Goal: Information Seeking & Learning: Learn about a topic

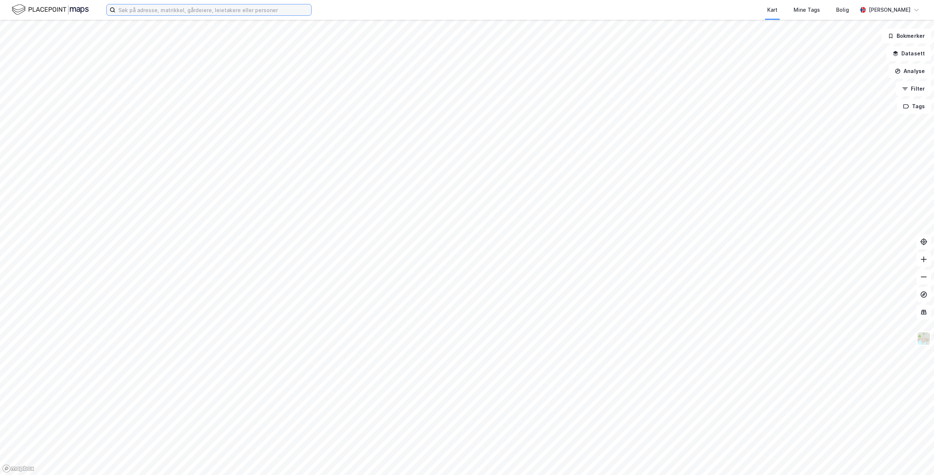
click at [149, 11] on input at bounding box center [214, 9] width 196 height 11
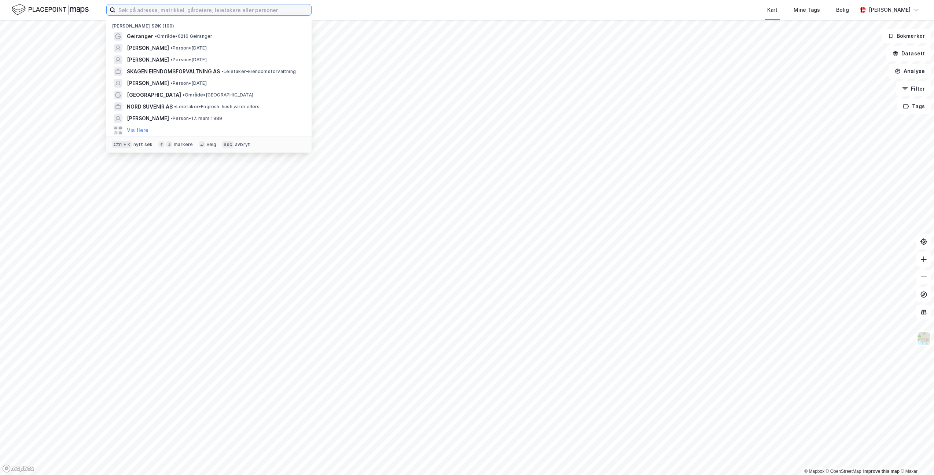
paste input "[PERSON_NAME]"
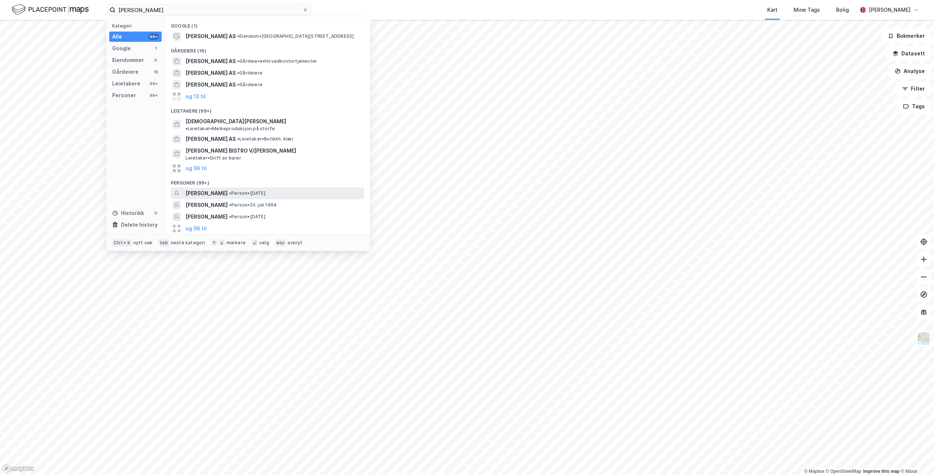
click at [228, 189] on span "[PERSON_NAME]" at bounding box center [207, 193] width 42 height 9
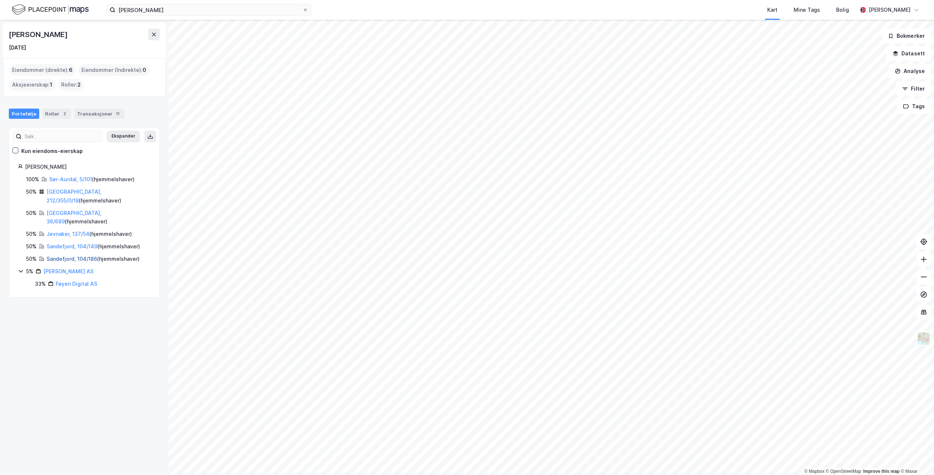
click at [59, 256] on link "Sandefjord, 104/186" at bounding box center [72, 259] width 51 height 6
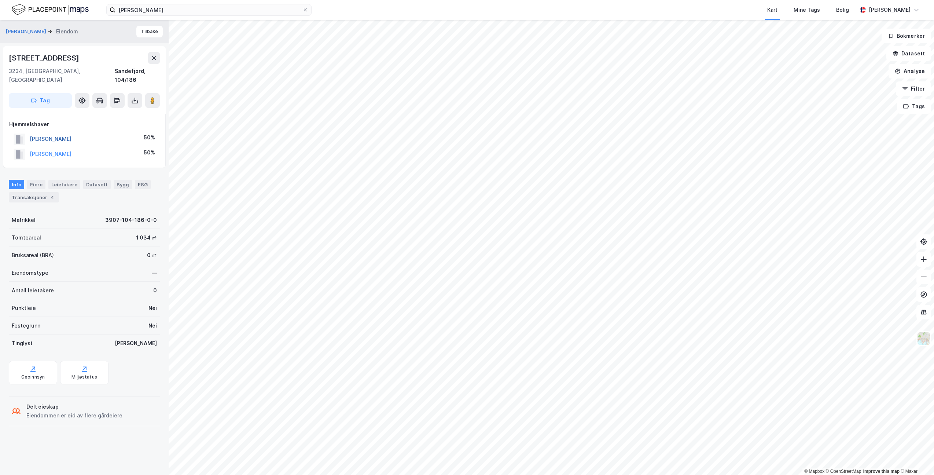
click at [0, 0] on button "KILLENGREEN MARIANNE" at bounding box center [0, 0] width 0 height 0
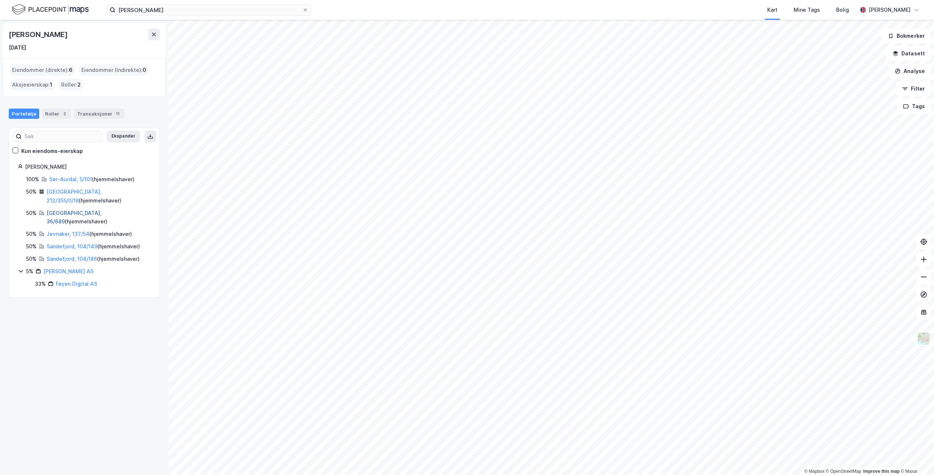
click at [52, 210] on link "[GEOGRAPHIC_DATA], 36/689" at bounding box center [74, 217] width 55 height 15
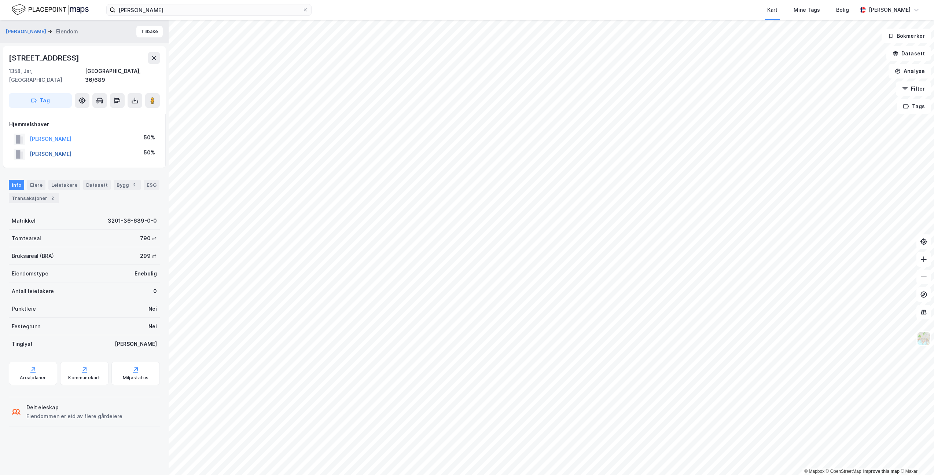
click at [0, 0] on button "KILLENGREEN MARIANNE" at bounding box center [0, 0] width 0 height 0
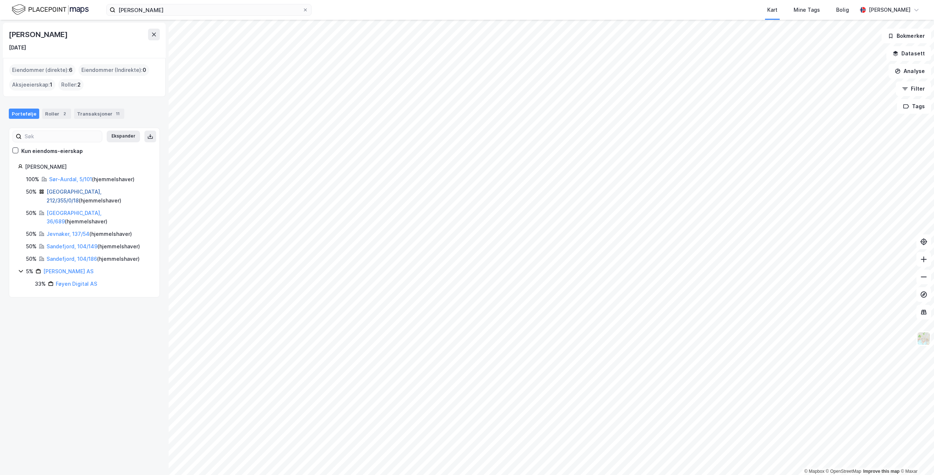
click at [61, 190] on link "[GEOGRAPHIC_DATA], 212/355/0/18" at bounding box center [74, 195] width 55 height 15
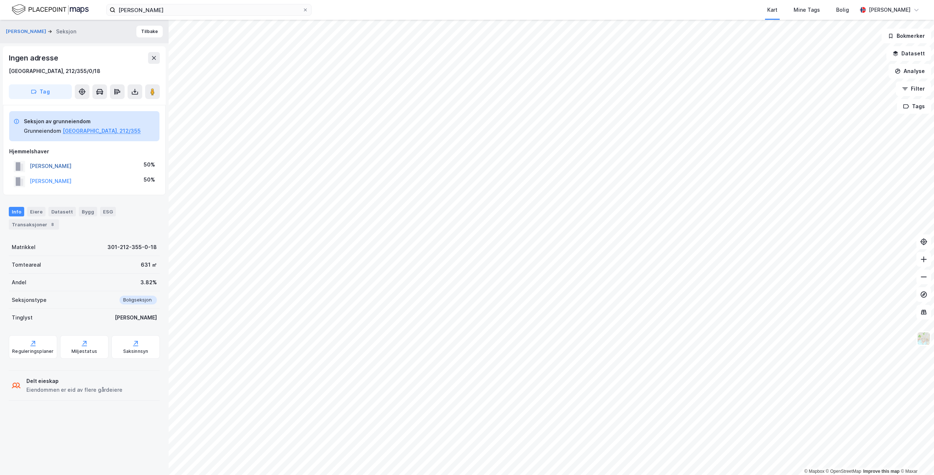
click at [0, 0] on button "KILLENGREEN MARIANNE" at bounding box center [0, 0] width 0 height 0
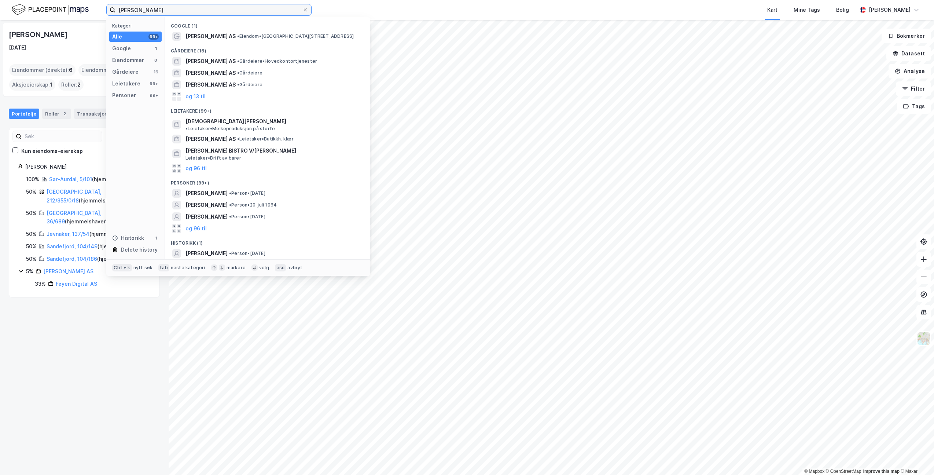
click at [139, 10] on input "Marianne Killengreen" at bounding box center [209, 9] width 187 height 11
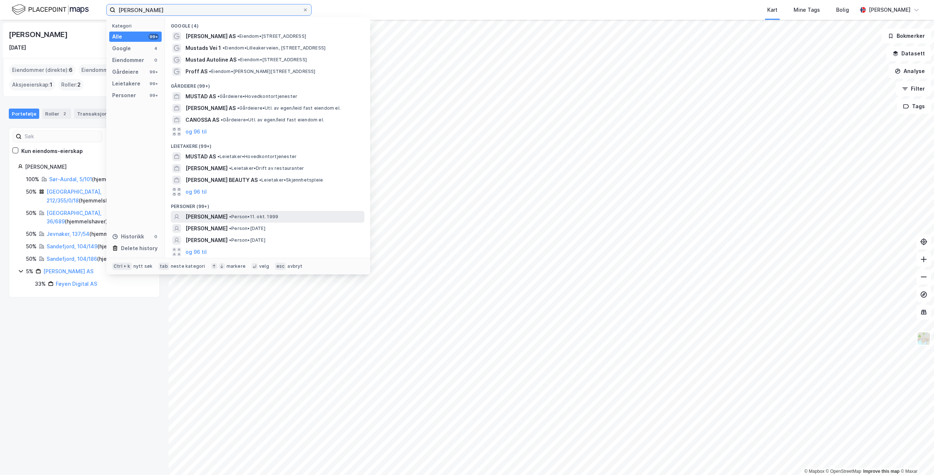
type input "[PERSON_NAME]"
click at [228, 215] on span "[PERSON_NAME]" at bounding box center [207, 216] width 42 height 9
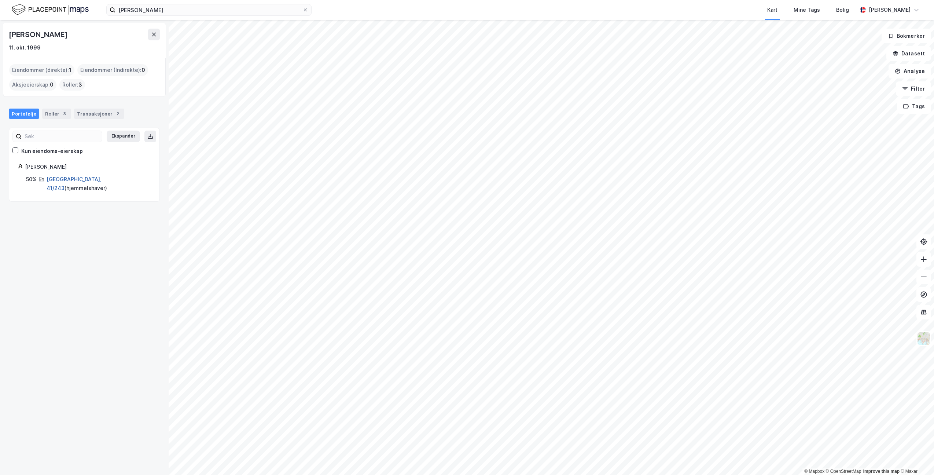
click at [62, 177] on link "[GEOGRAPHIC_DATA], 41/243" at bounding box center [74, 183] width 55 height 15
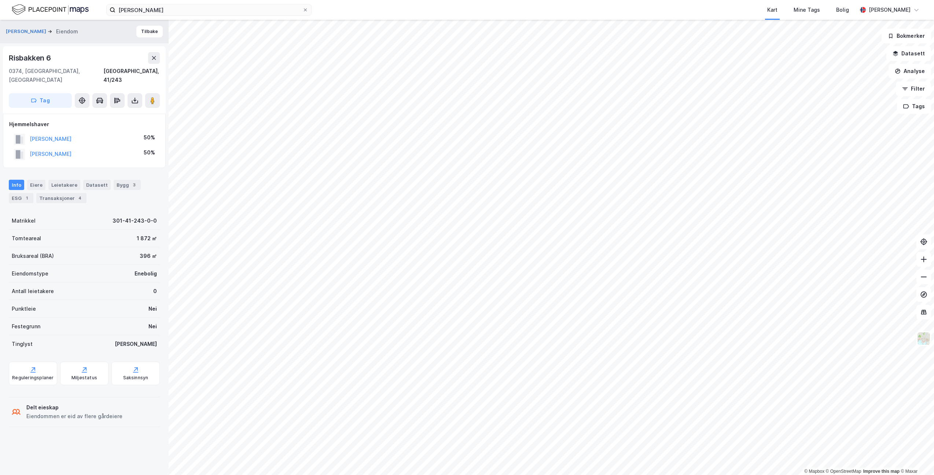
click at [28, 56] on div "Risbakken 6" at bounding box center [31, 58] width 44 height 12
copy div "Risbakken 6"
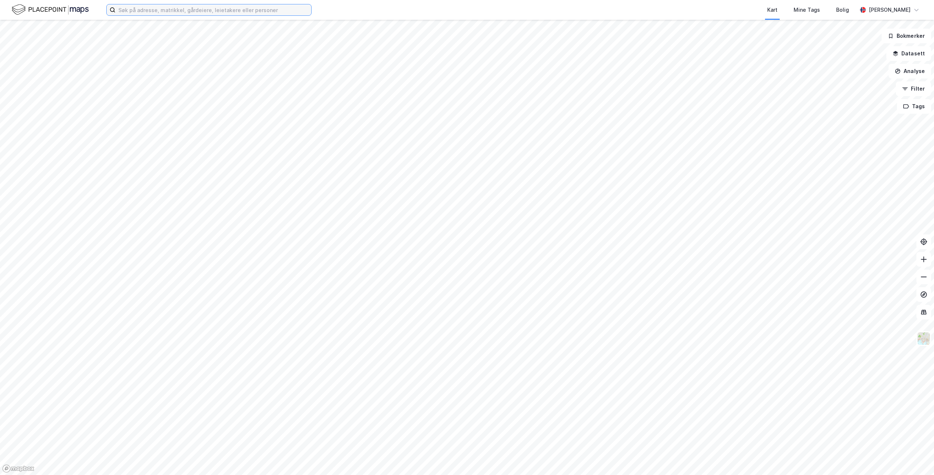
click at [147, 10] on input at bounding box center [214, 9] width 196 height 11
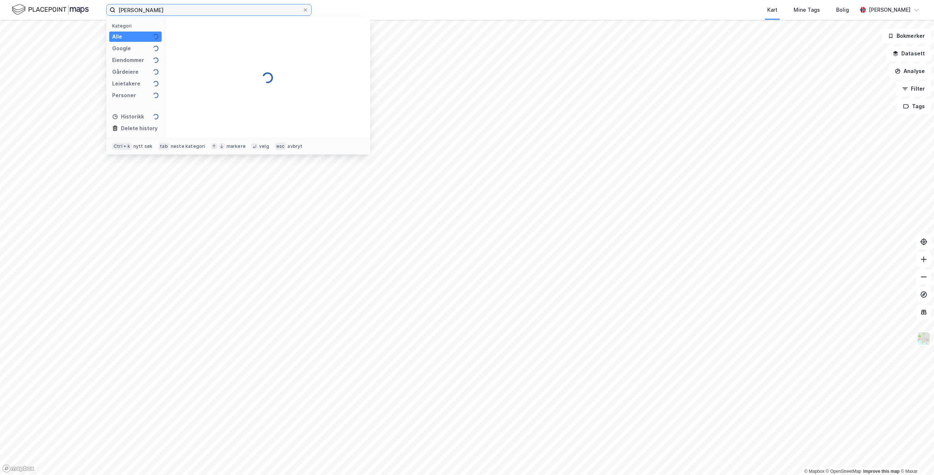
type input "[PERSON_NAME]"
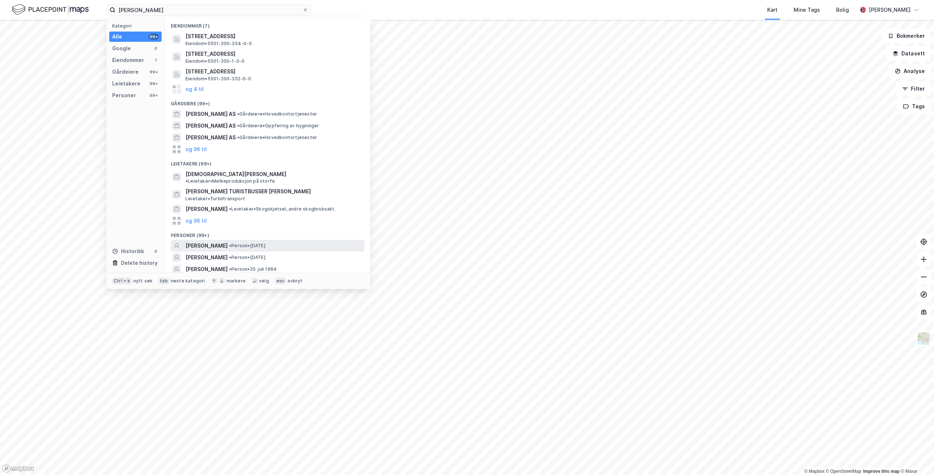
click at [228, 241] on span "[PERSON_NAME]" at bounding box center [207, 245] width 42 height 9
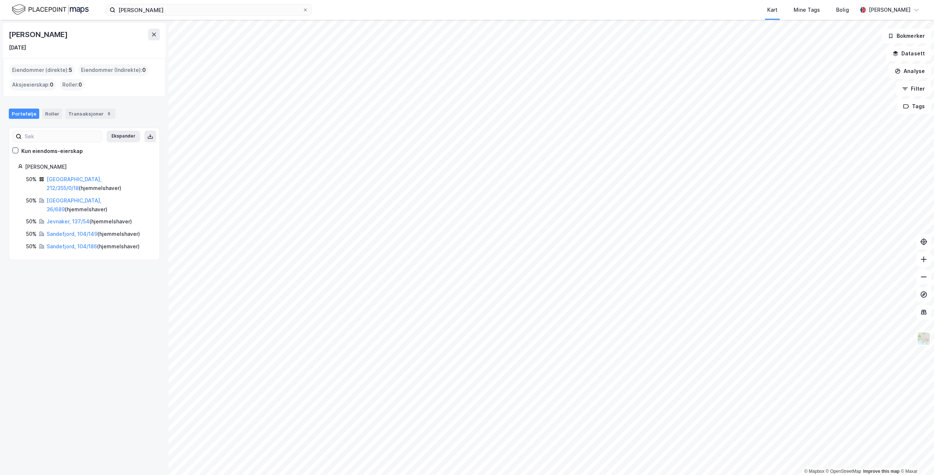
click at [69, 166] on div "Killengreen Johan Andreas" at bounding box center [88, 166] width 126 height 9
copy div "Killengreen Johan Andreas"
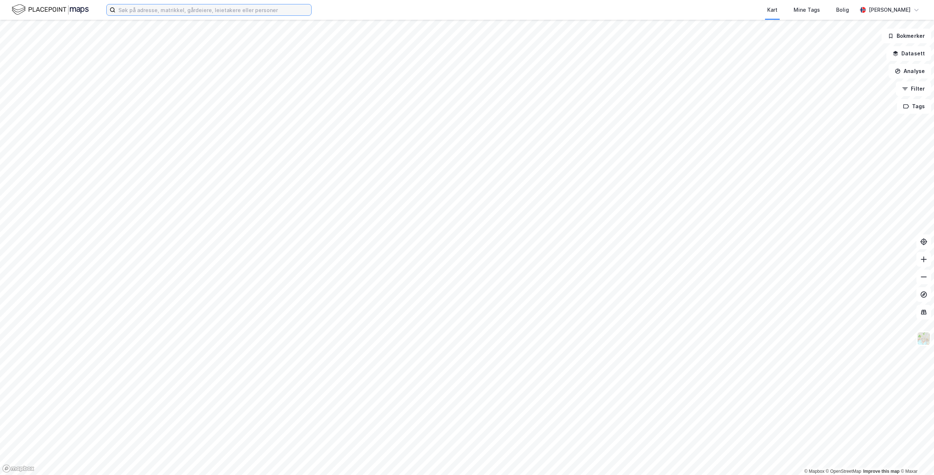
click at [168, 13] on input at bounding box center [214, 9] width 196 height 11
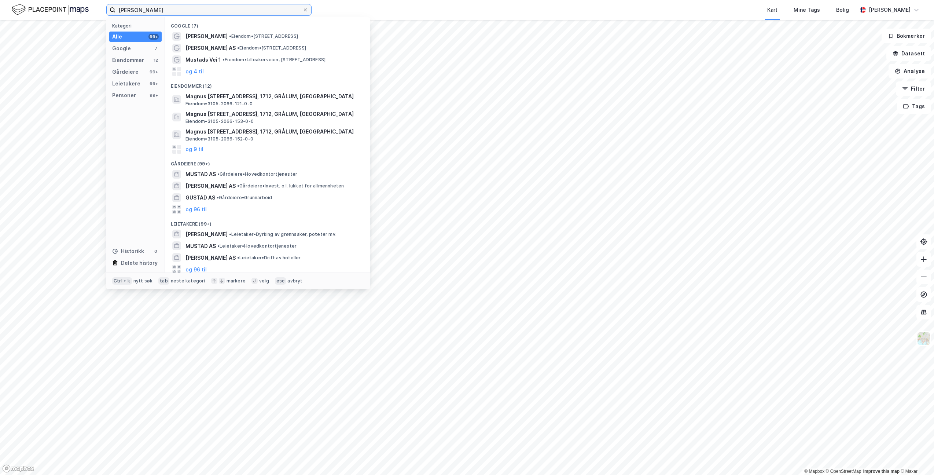
click at [194, 12] on input "johan magnus mustad" at bounding box center [209, 9] width 187 height 11
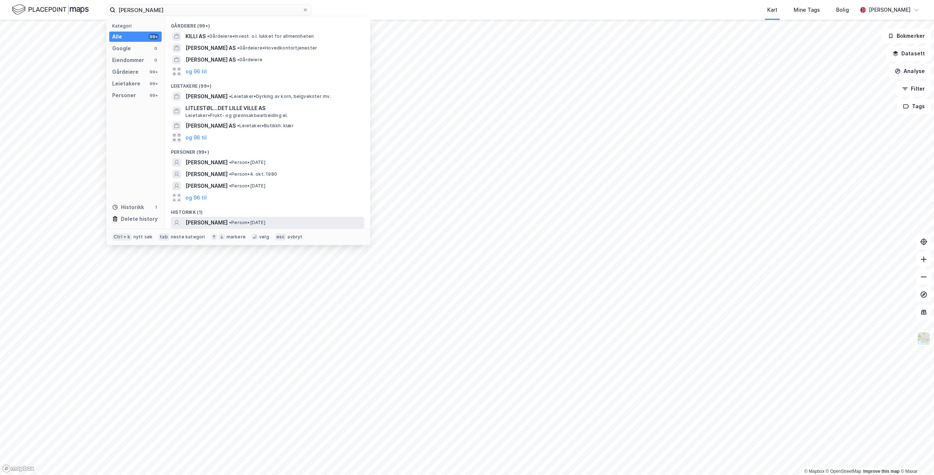
click at [228, 221] on span "[PERSON_NAME]" at bounding box center [207, 222] width 42 height 9
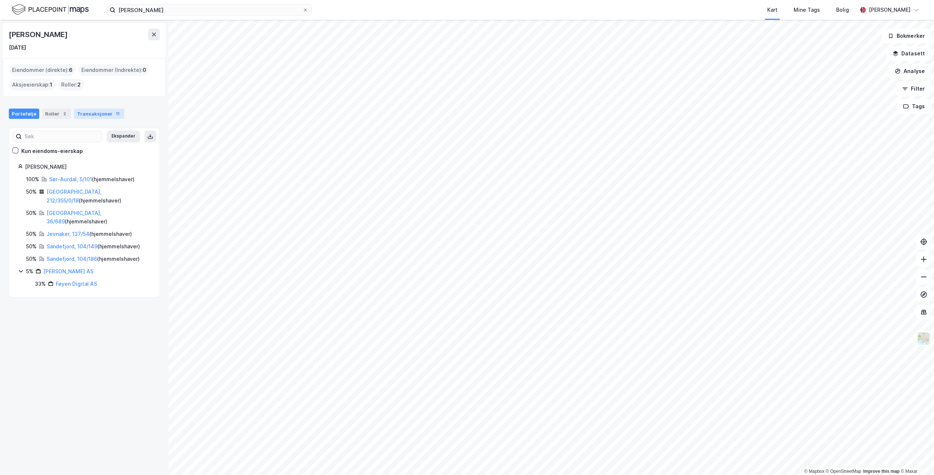
click at [81, 116] on div "Transaksjoner 11" at bounding box center [99, 114] width 50 height 10
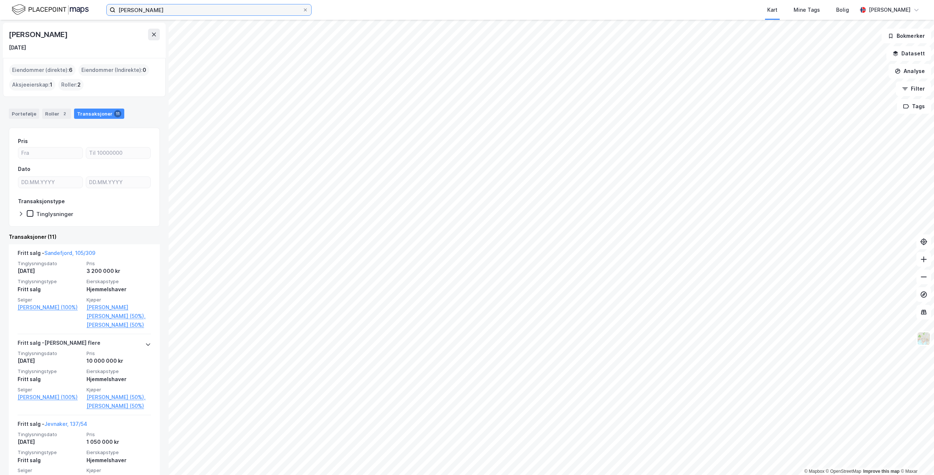
click at [146, 8] on input "marianne kille" at bounding box center [209, 9] width 187 height 11
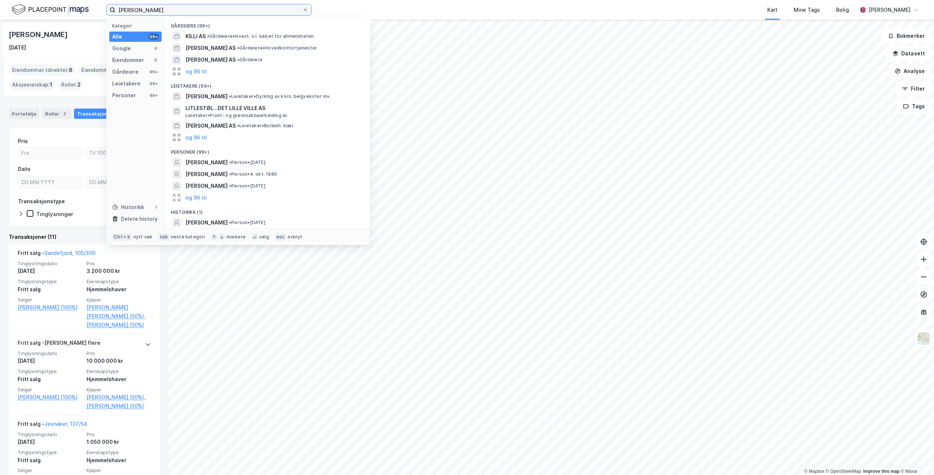
click at [146, 8] on input "marianne kille" at bounding box center [209, 9] width 187 height 11
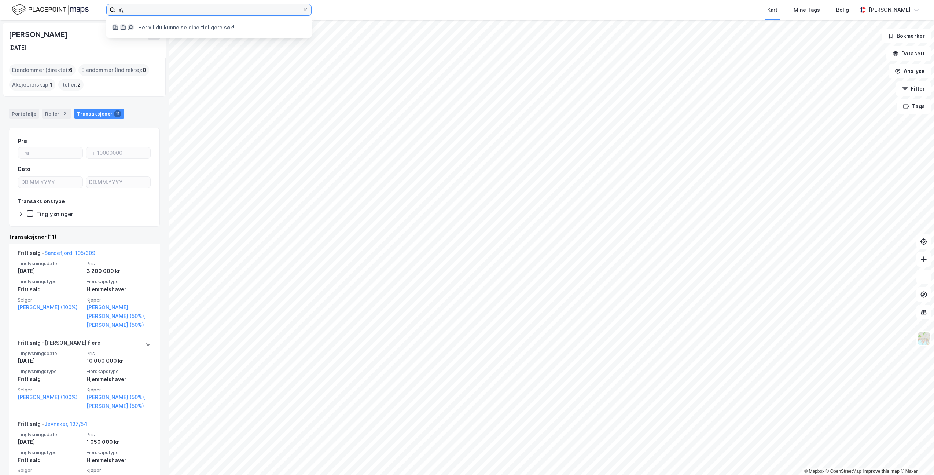
type input "a"
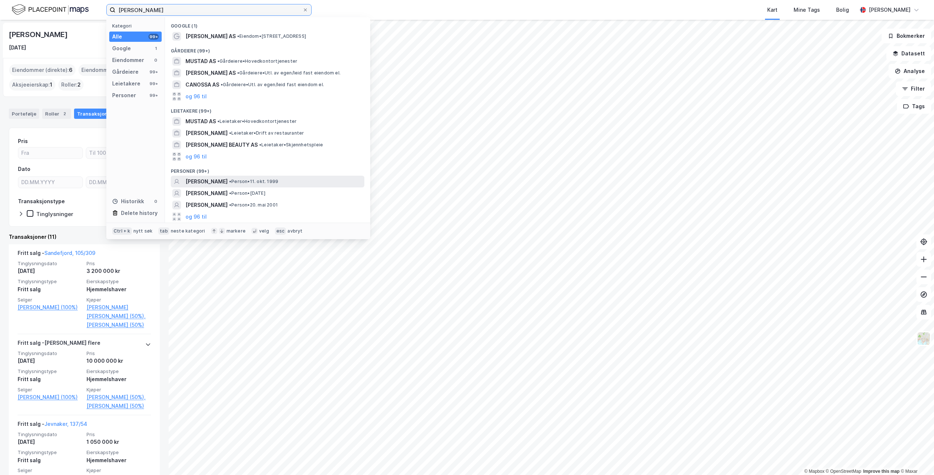
type input "vanessa mustad"
click at [227, 179] on span "[PERSON_NAME]" at bounding box center [207, 181] width 42 height 9
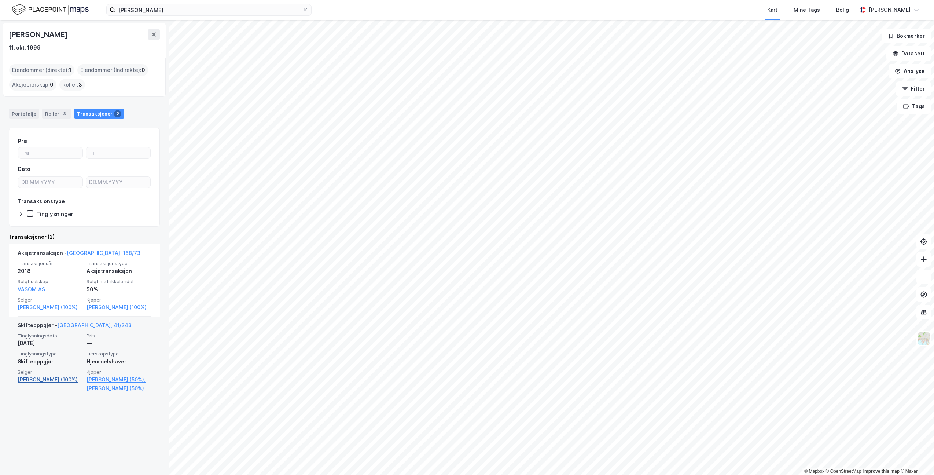
click at [44, 384] on link "Mustad Johan Magnus (100%)" at bounding box center [50, 379] width 65 height 9
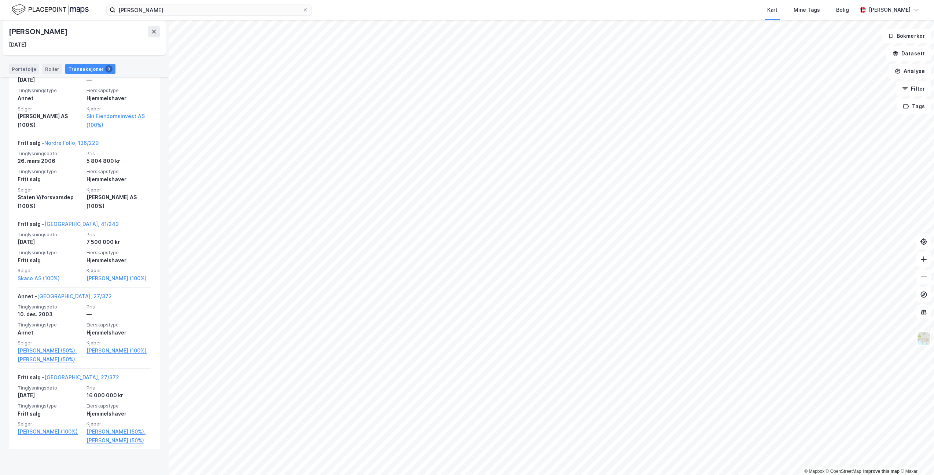
scroll to position [582, 0]
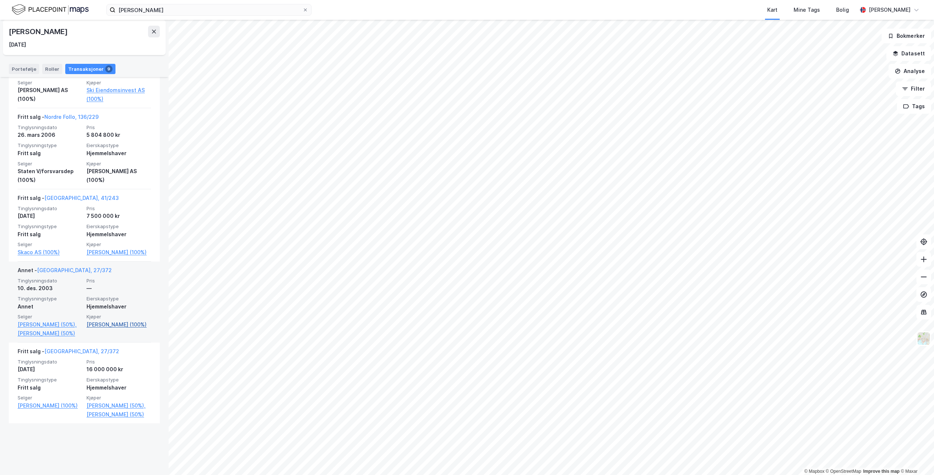
drag, startPoint x: 82, startPoint y: 330, endPoint x: 96, endPoint y: 342, distance: 18.2
click at [96, 338] on div "Tinglysningsdato 10. des. 2003 Pris — Tinglysningstype Annet Eierskapstype Hjem…" at bounding box center [84, 308] width 133 height 60
copy link "Von Glehn-lindquist Ebba"
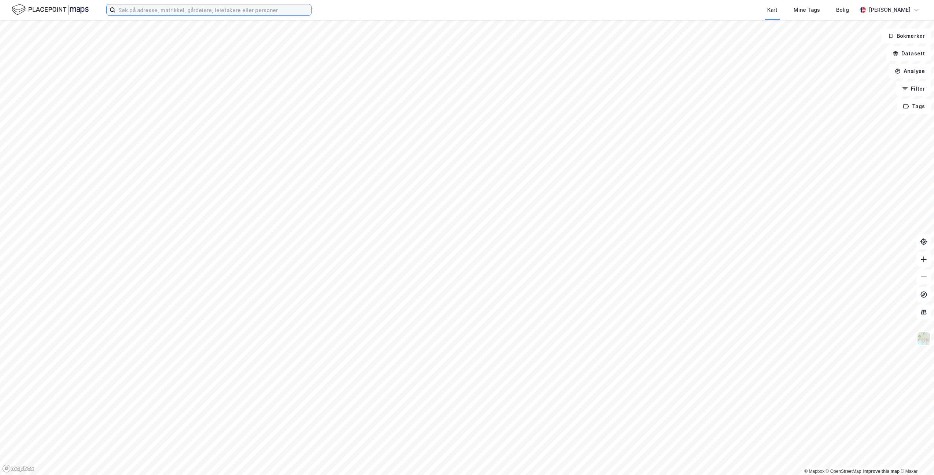
click at [219, 5] on input at bounding box center [214, 9] width 196 height 11
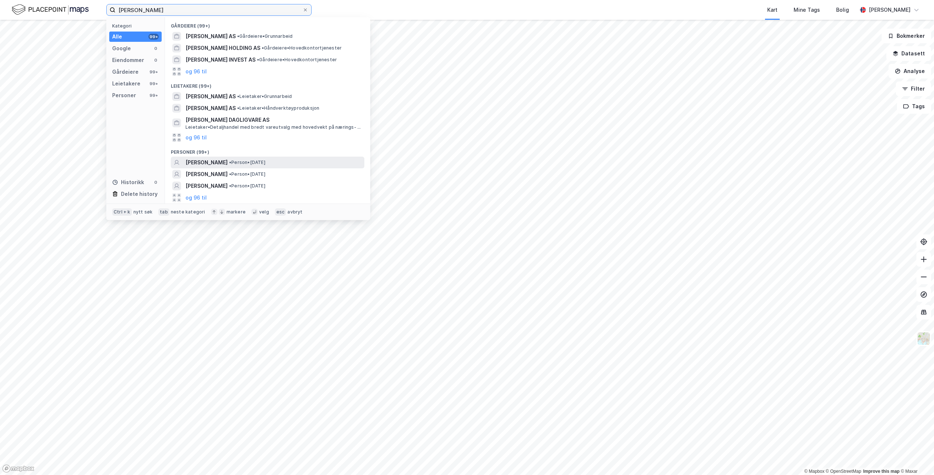
type input "mikaela von glehn lindquist"
click at [228, 160] on span "EBBA MIKAELA VON GLEHN-LINDQUIST" at bounding box center [207, 162] width 42 height 9
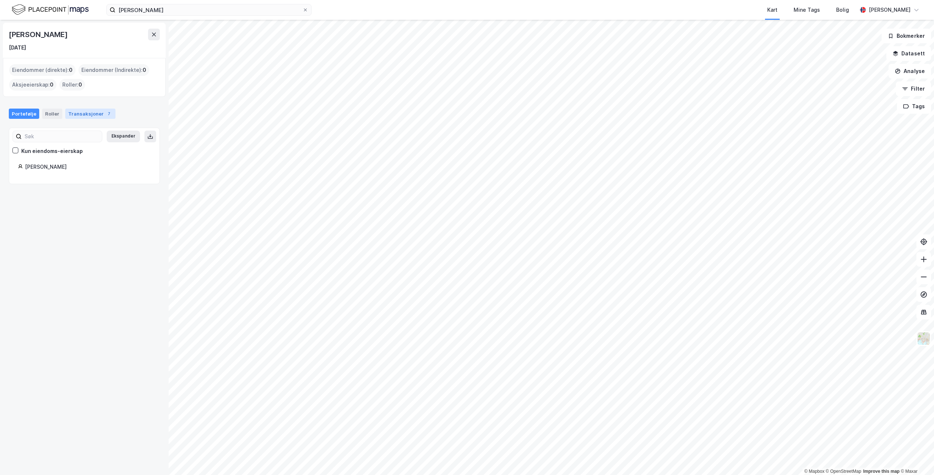
click at [89, 114] on div "Transaksjoner 7" at bounding box center [90, 114] width 50 height 10
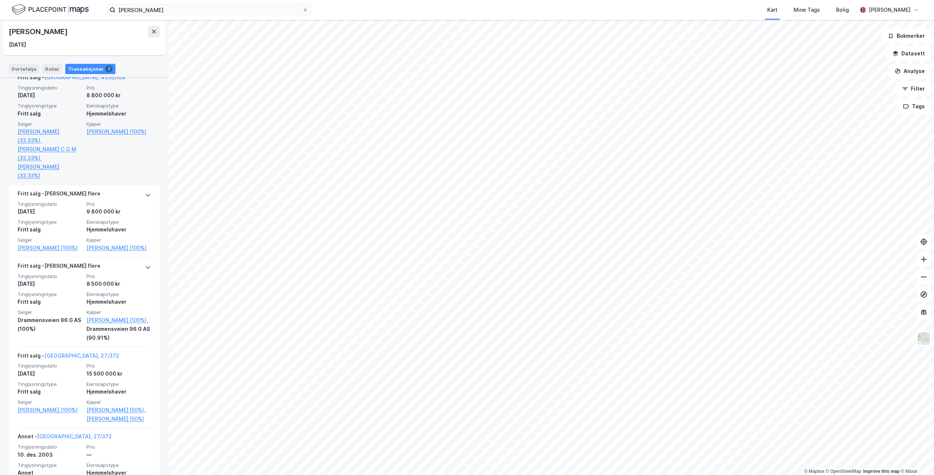
scroll to position [449, 0]
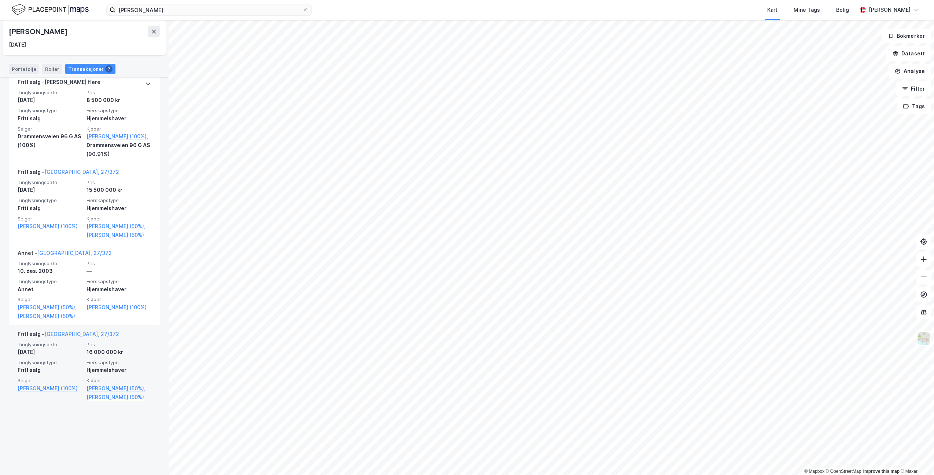
click at [70, 348] on span "Tinglysningsdato" at bounding box center [50, 344] width 65 height 6
click at [66, 337] on link "Oslo, 27/372" at bounding box center [81, 334] width 75 height 6
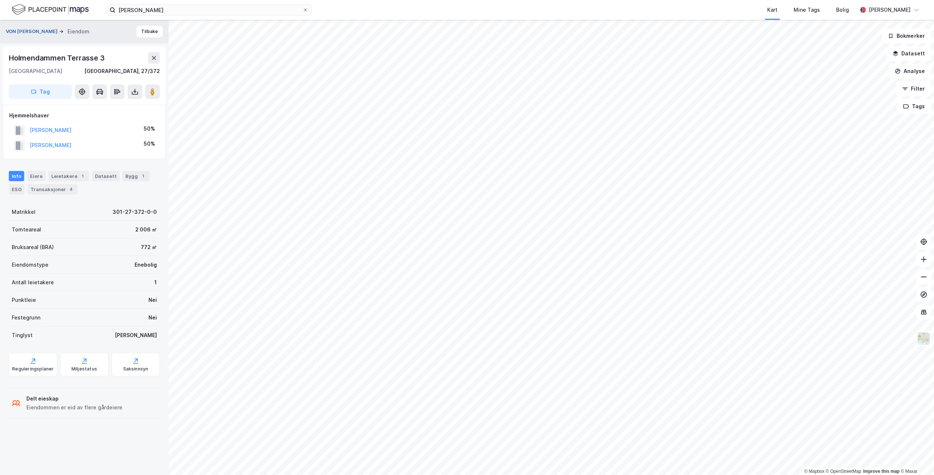
click at [56, 30] on button "VON GLEHN-LINDQUIST EBBA" at bounding box center [32, 31] width 53 height 7
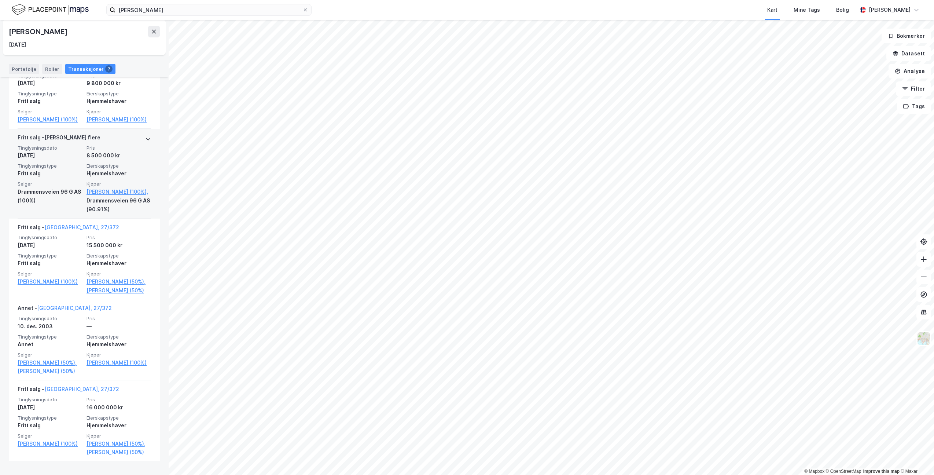
scroll to position [412, 0]
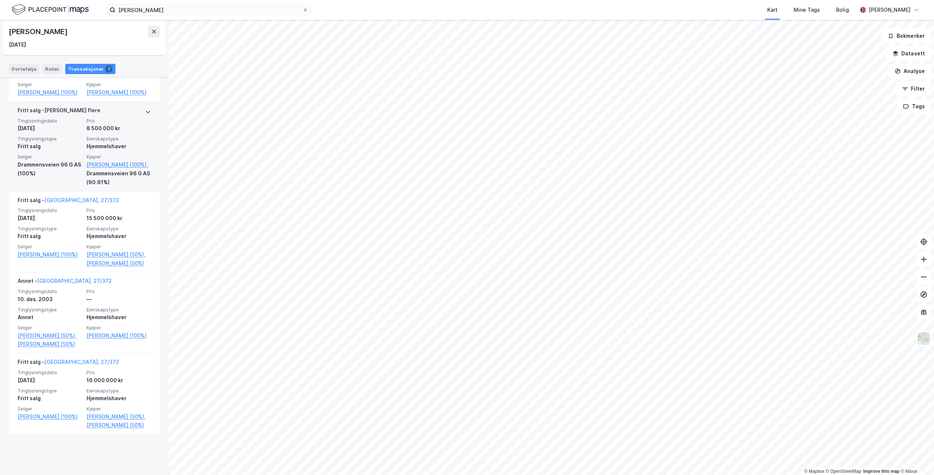
click at [62, 133] on div "12. jan. 2006" at bounding box center [50, 128] width 65 height 9
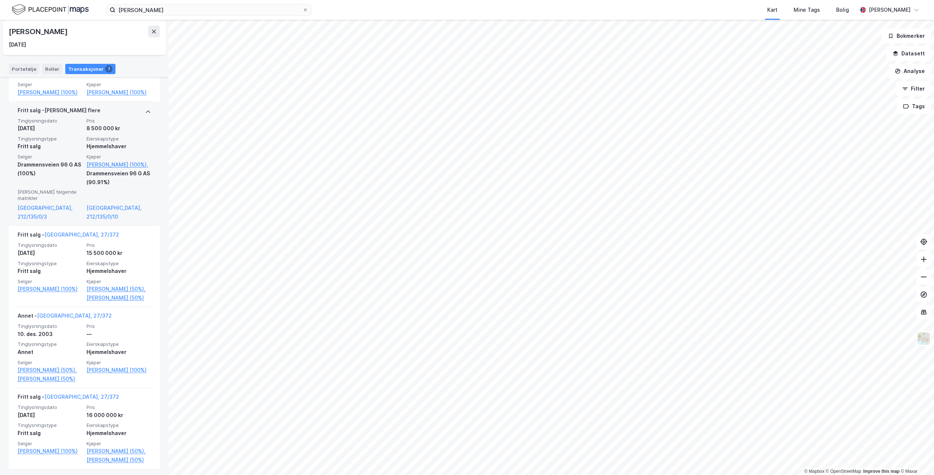
click at [63, 142] on span "Tinglysningstype" at bounding box center [50, 139] width 65 height 6
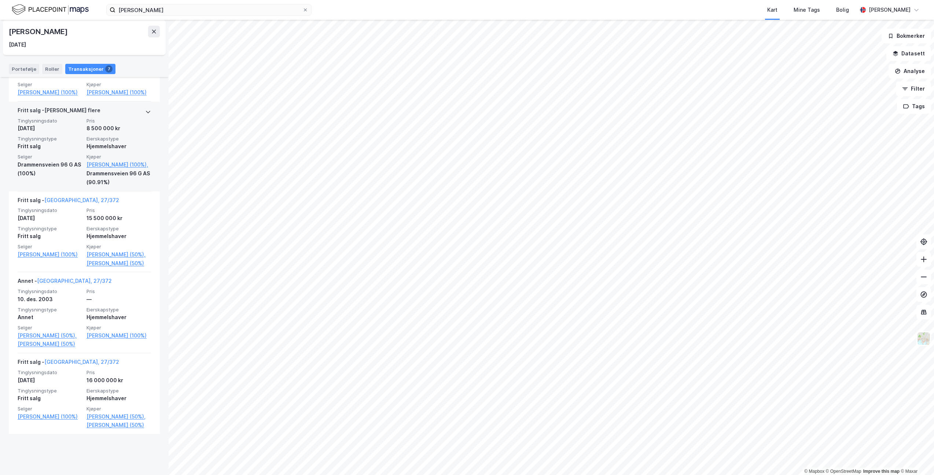
click at [63, 142] on span "Tinglysningstype" at bounding box center [50, 139] width 65 height 6
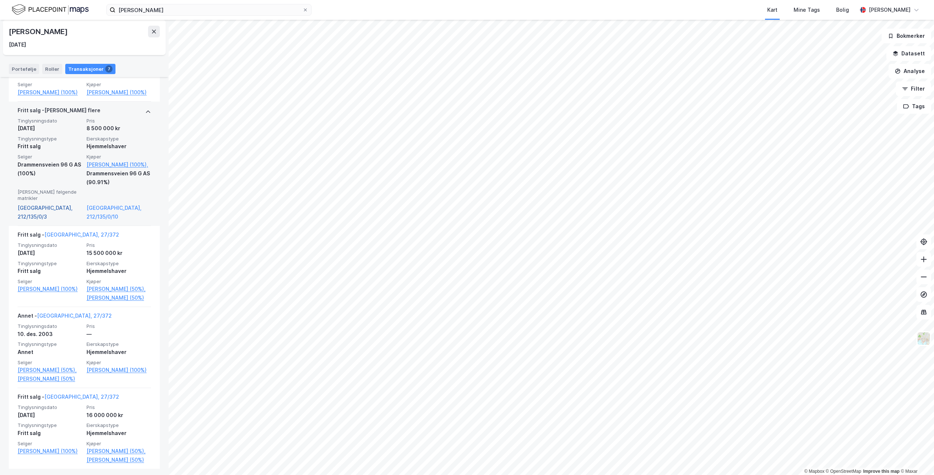
click at [50, 221] on link "Oslo, 212/135/0/3" at bounding box center [50, 213] width 65 height 18
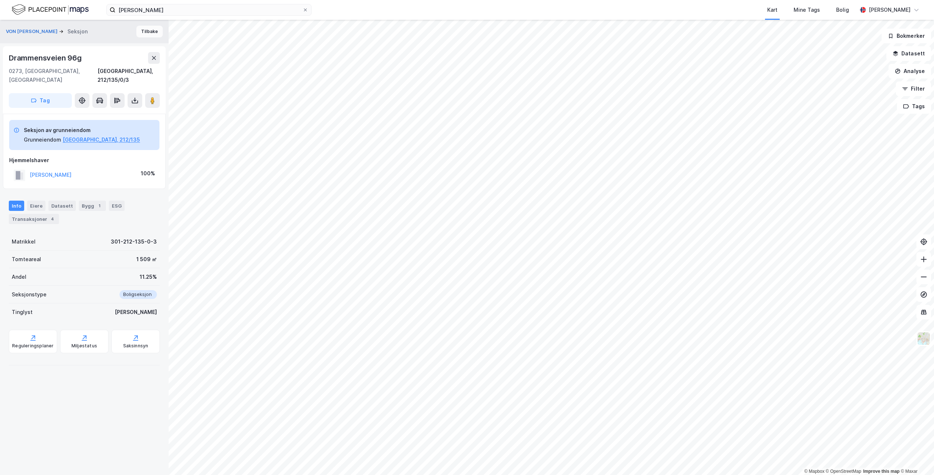
click at [146, 36] on button "Tilbake" at bounding box center [149, 32] width 26 height 12
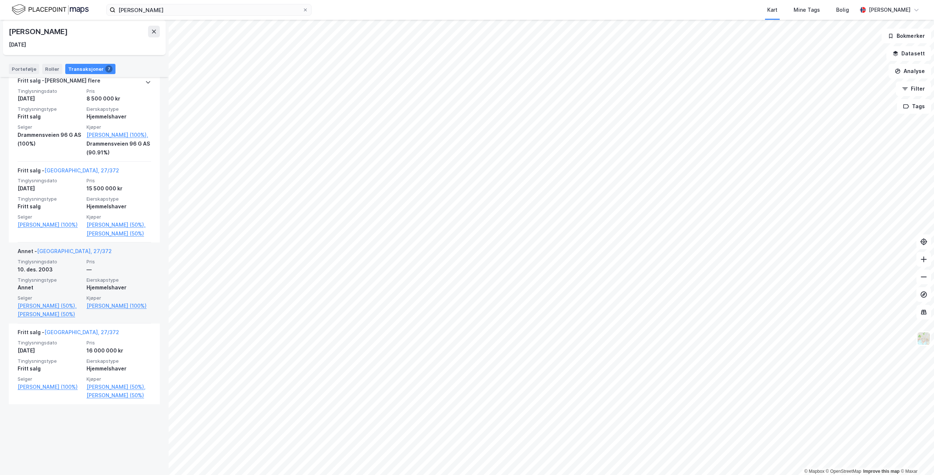
scroll to position [449, 0]
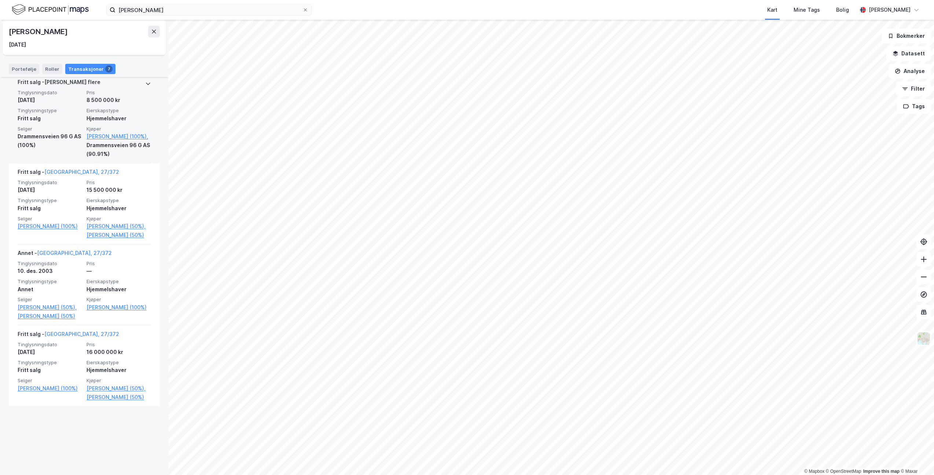
click at [124, 158] on div "Drammensveien 96 G AS (90.91%)" at bounding box center [119, 150] width 65 height 18
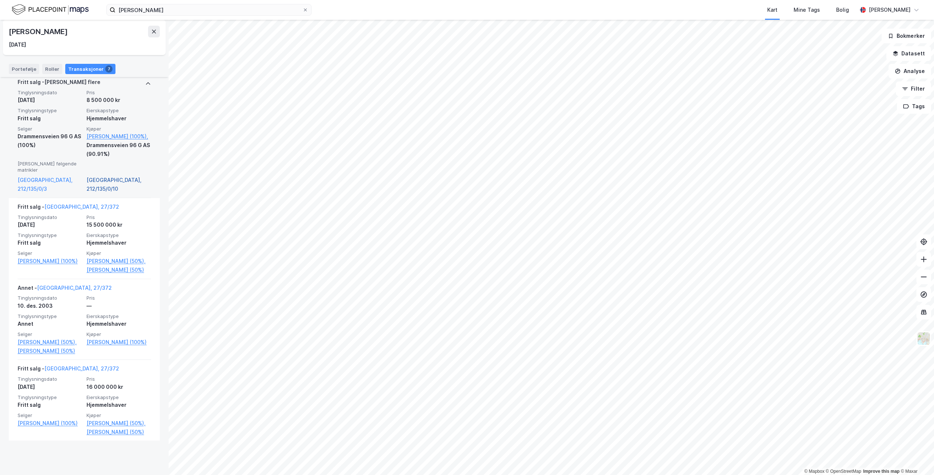
click at [102, 190] on link "Oslo, 212/135/0/10" at bounding box center [119, 185] width 65 height 18
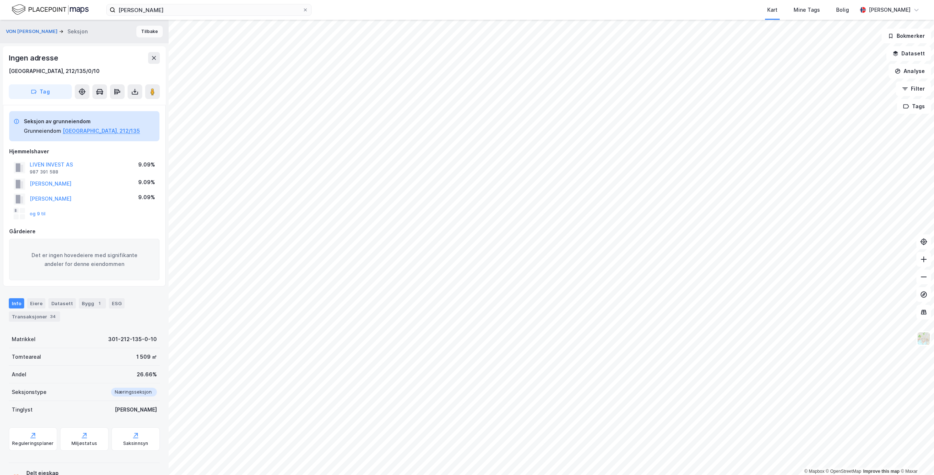
click at [150, 28] on button "Tilbake" at bounding box center [149, 32] width 26 height 12
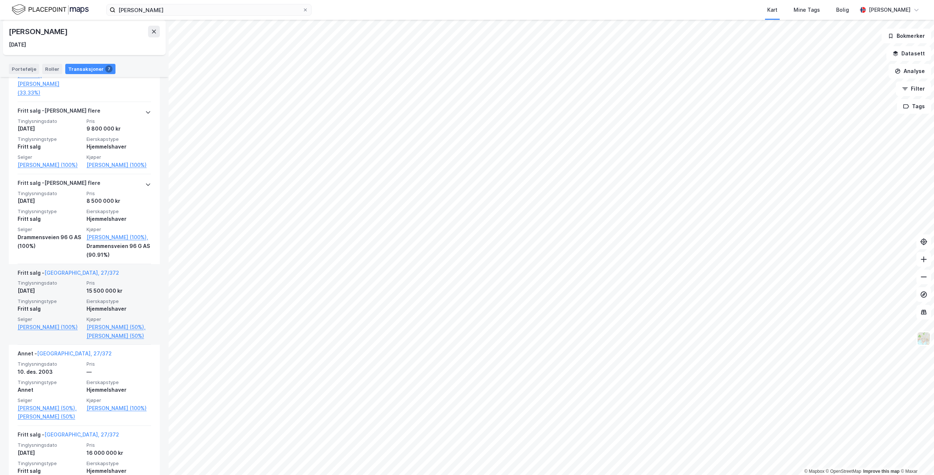
scroll to position [339, 0]
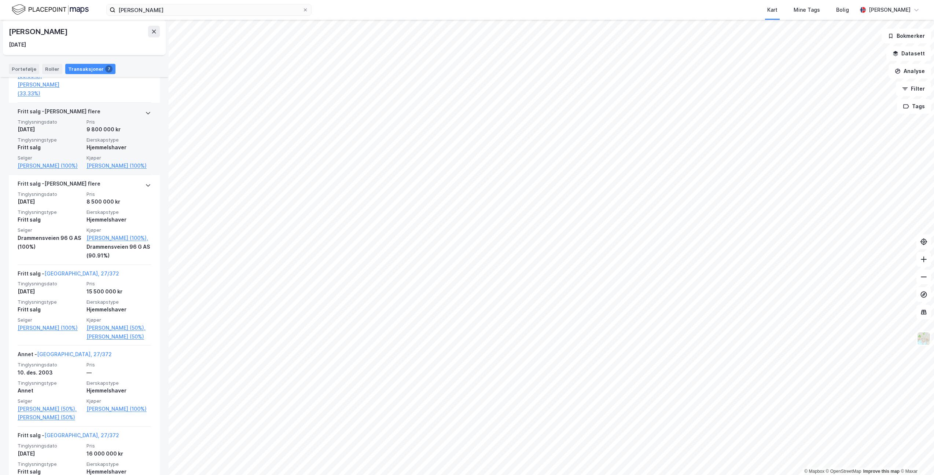
click at [70, 134] on div "4. juni 2008" at bounding box center [50, 129] width 65 height 9
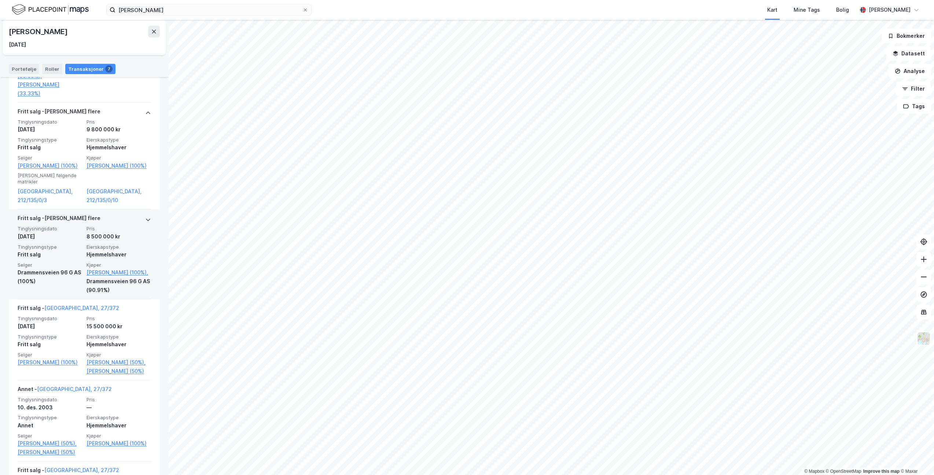
click at [61, 253] on div "Fritt salg" at bounding box center [50, 254] width 65 height 9
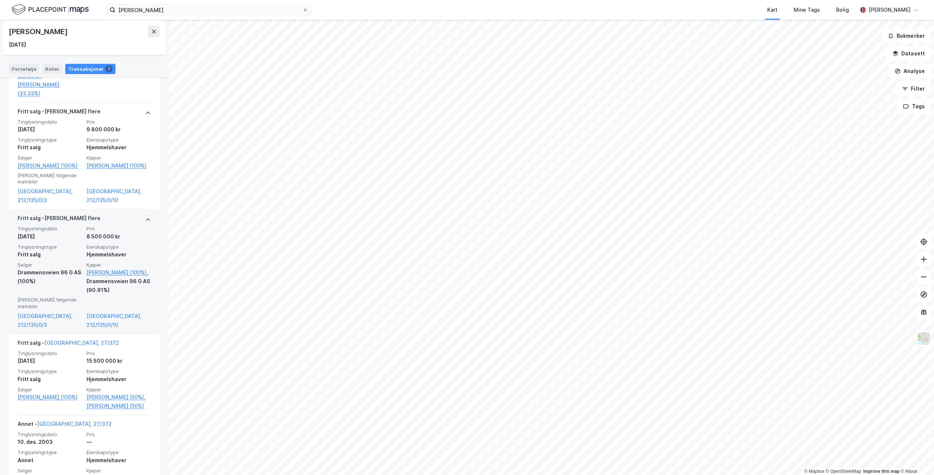
click at [61, 253] on div "Fritt salg" at bounding box center [50, 254] width 65 height 9
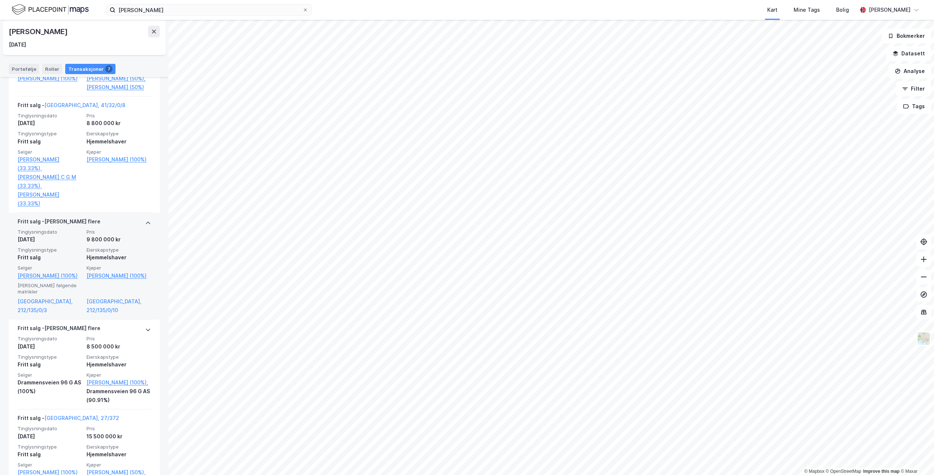
scroll to position [192, 0]
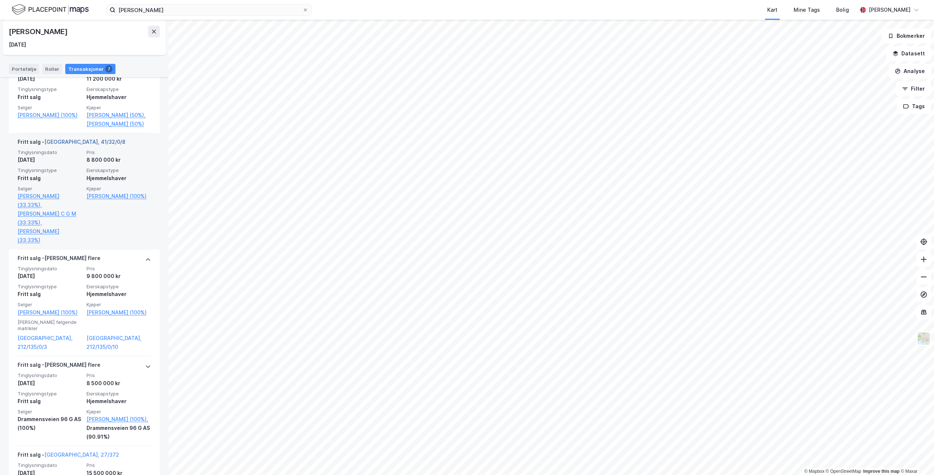
click at [75, 145] on link "Oslo, 41/32/0/8" at bounding box center [84, 142] width 81 height 6
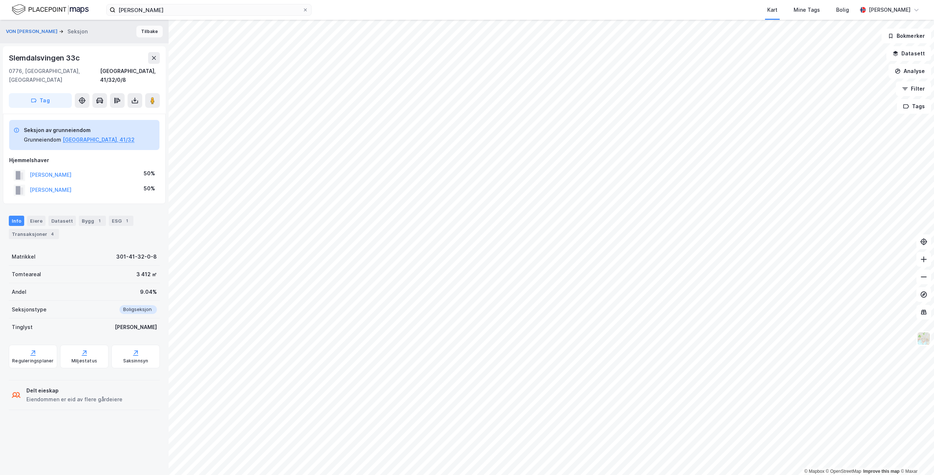
click at [147, 31] on button "Tilbake" at bounding box center [149, 32] width 26 height 12
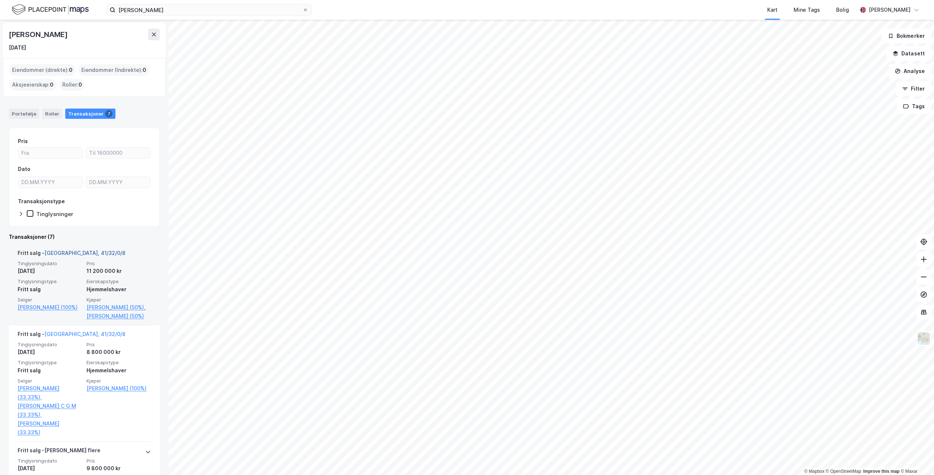
click at [67, 254] on link "Oslo, 41/32/0/8" at bounding box center [84, 253] width 81 height 6
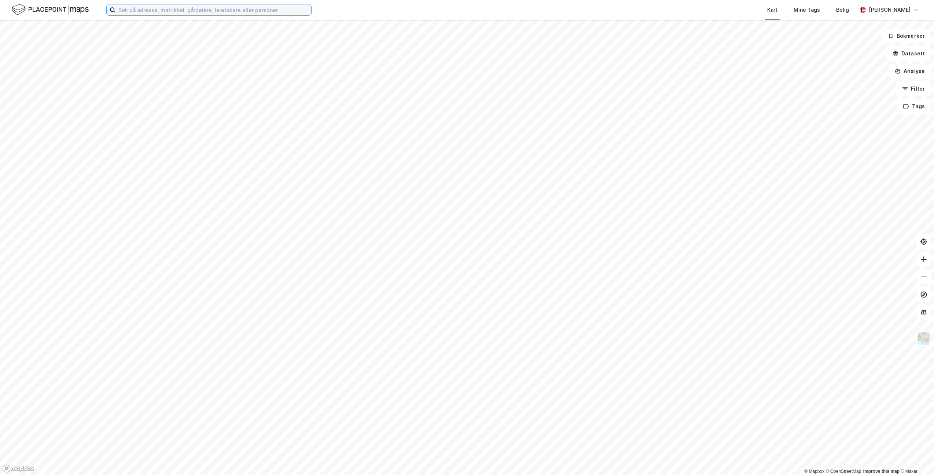
click at [224, 9] on input at bounding box center [214, 9] width 196 height 11
type input "m"
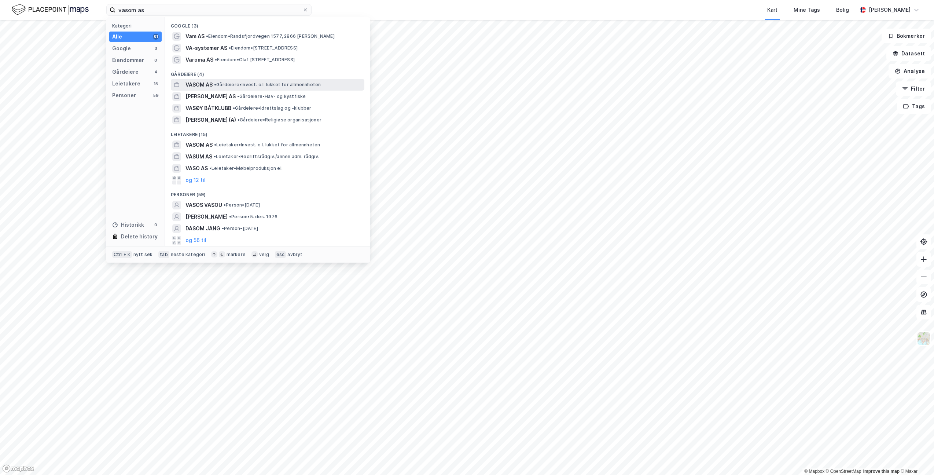
click at [201, 84] on span "VASOM AS" at bounding box center [199, 84] width 27 height 9
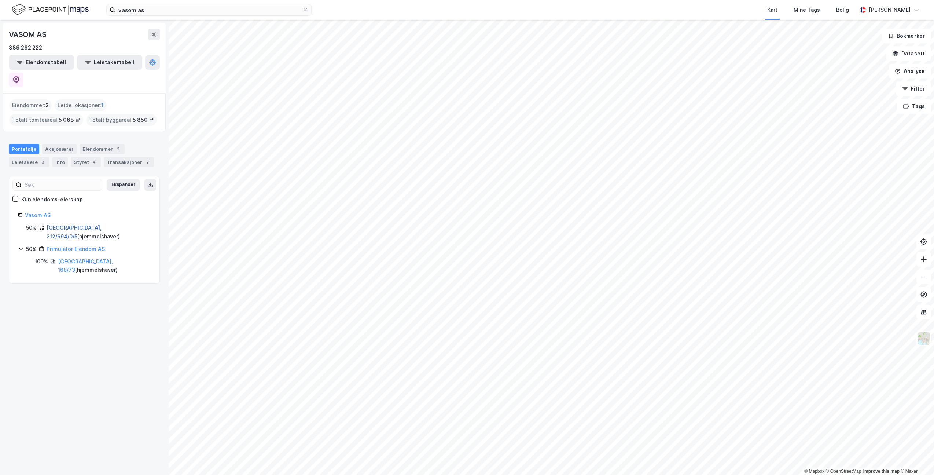
click at [59, 224] on link "[GEOGRAPHIC_DATA], 212/694/0/5" at bounding box center [74, 231] width 55 height 15
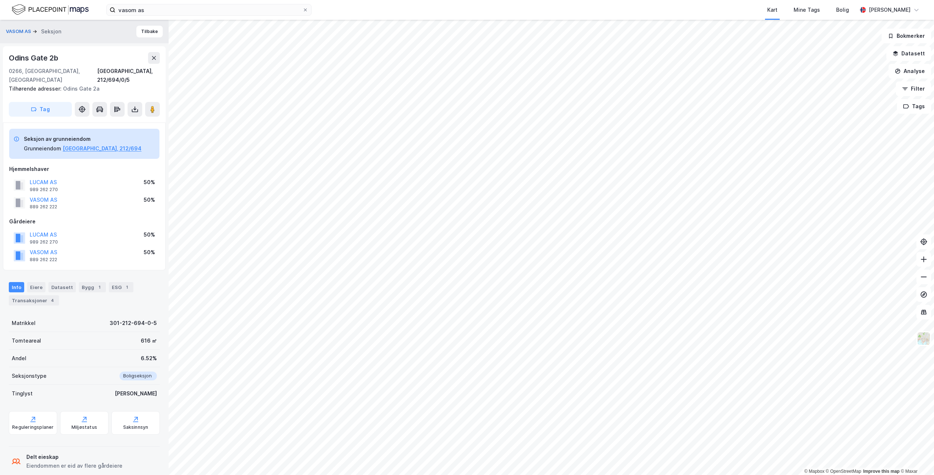
scroll to position [4, 0]
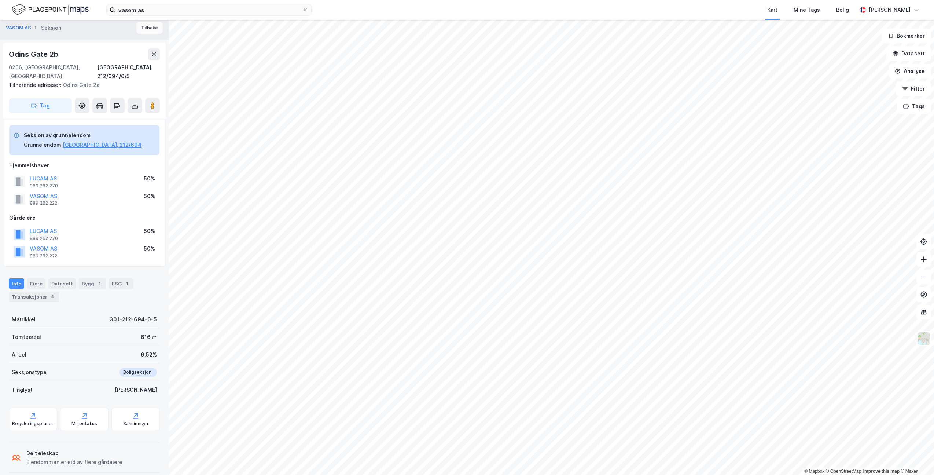
click at [140, 29] on button "Tilbake" at bounding box center [149, 28] width 26 height 12
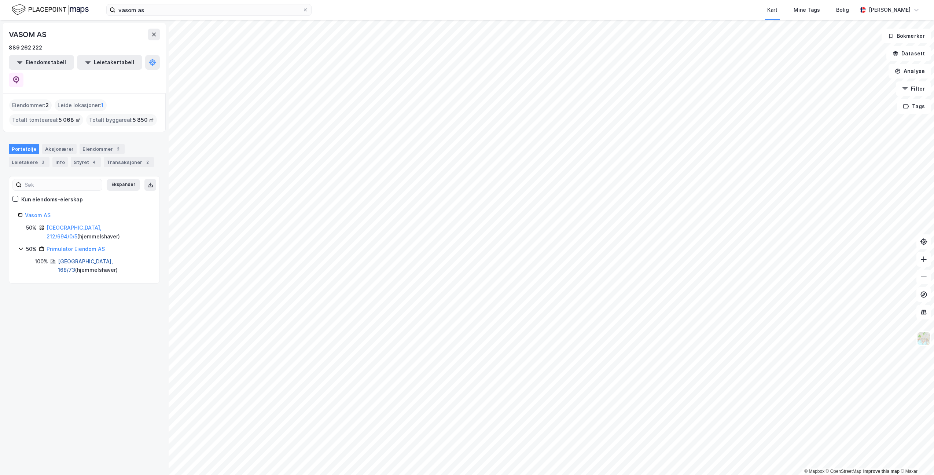
click at [70, 258] on link "[GEOGRAPHIC_DATA], 168/73" at bounding box center [85, 265] width 55 height 15
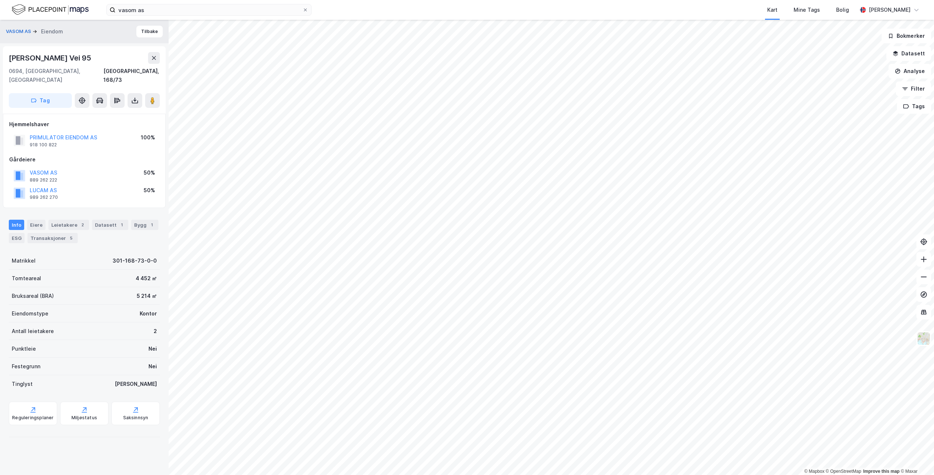
click at [83, 54] on div "[PERSON_NAME] Vei 95" at bounding box center [51, 58] width 84 height 12
copy div "[PERSON_NAME] Vei 95"
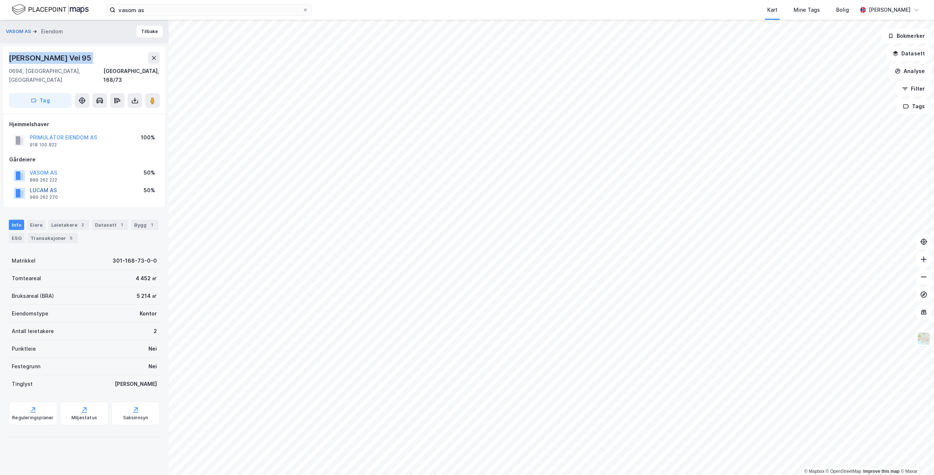
click at [0, 0] on button "LUCAM AS" at bounding box center [0, 0] width 0 height 0
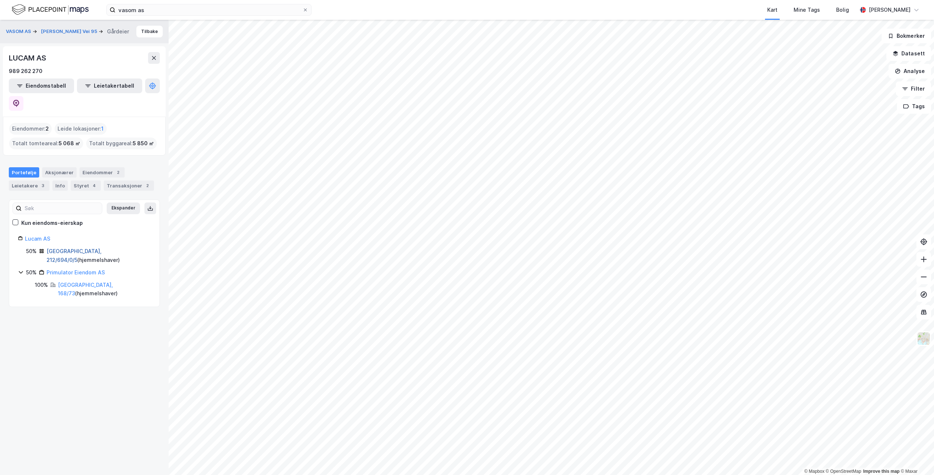
click at [65, 248] on link "[GEOGRAPHIC_DATA], 212/694/0/5" at bounding box center [74, 255] width 55 height 15
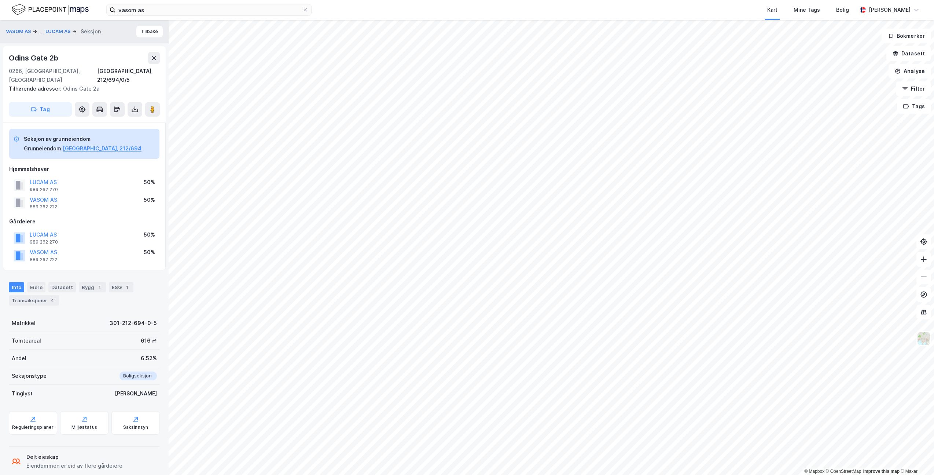
scroll to position [4, 0]
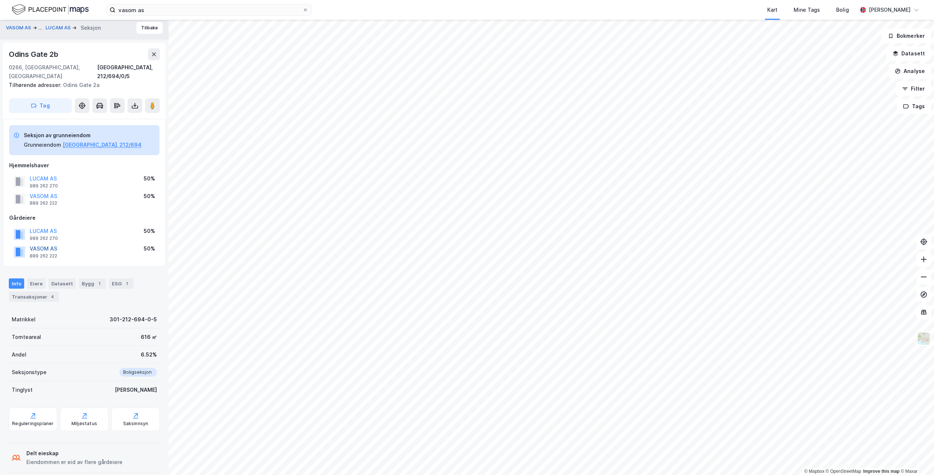
click at [0, 0] on button "VASOM AS" at bounding box center [0, 0] width 0 height 0
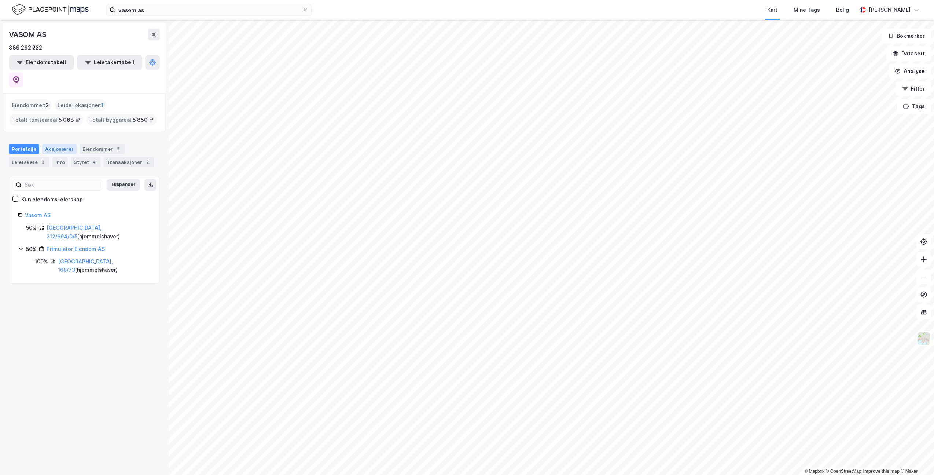
click at [55, 144] on div "Aksjonærer" at bounding box center [59, 149] width 34 height 10
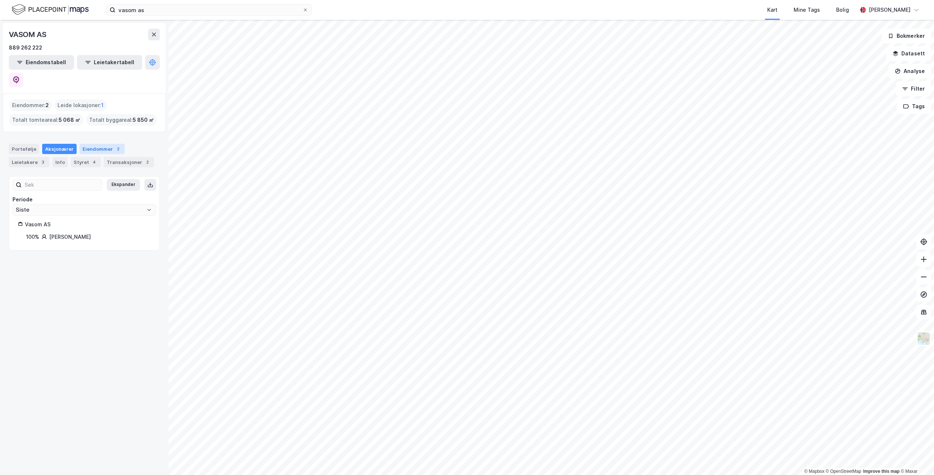
click at [103, 144] on div "Eiendommer 2" at bounding box center [102, 149] width 45 height 10
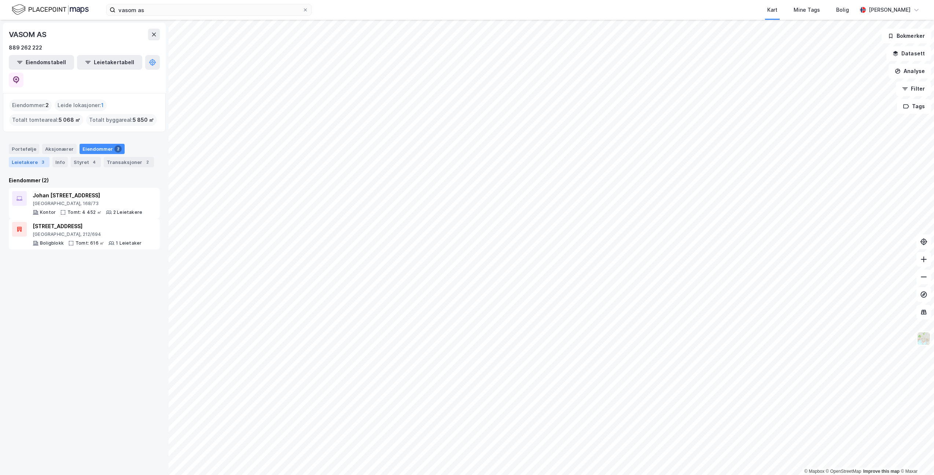
click at [31, 157] on div "Leietakere 3" at bounding box center [29, 162] width 41 height 10
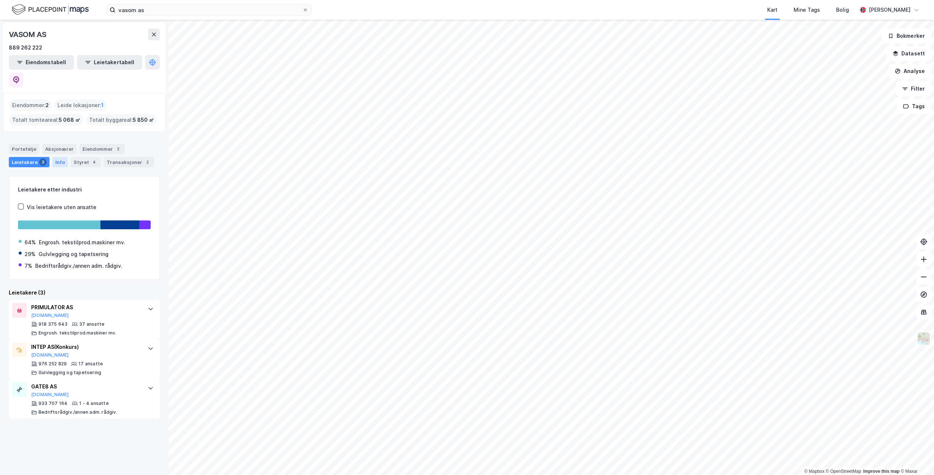
click at [58, 157] on div "Info" at bounding box center [59, 162] width 15 height 10
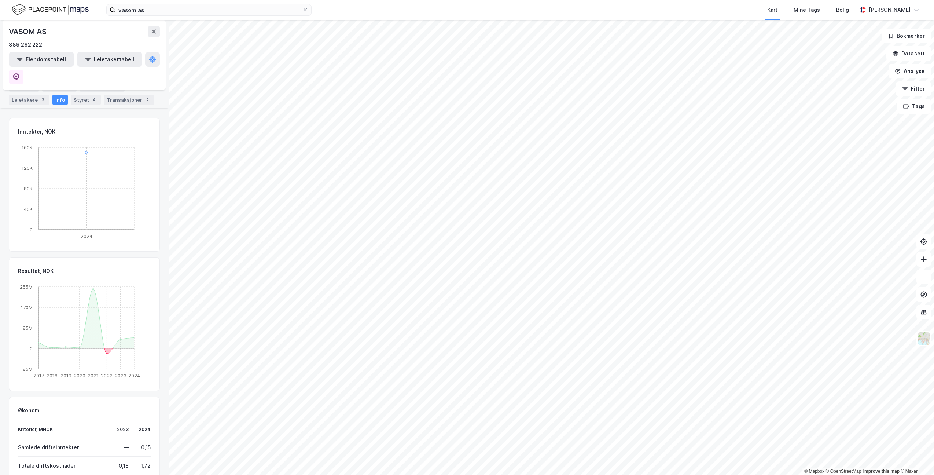
scroll to position [224, 0]
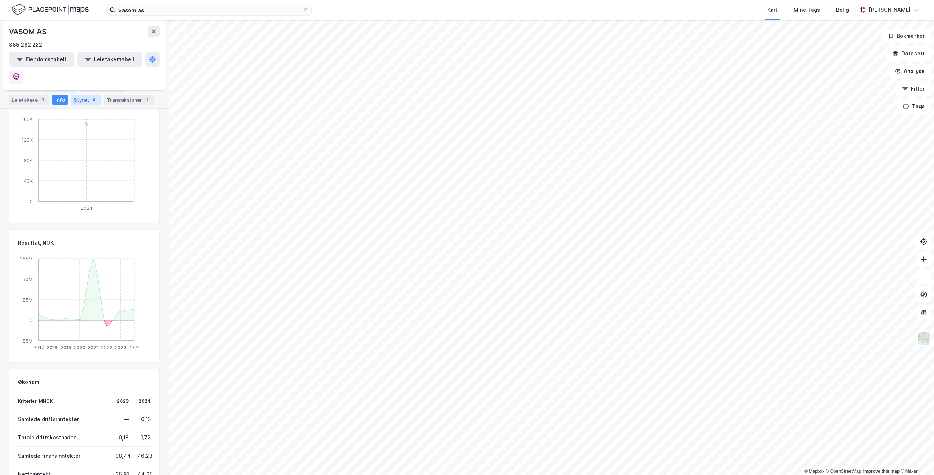
click at [82, 103] on div "Styret 4" at bounding box center [86, 100] width 30 height 10
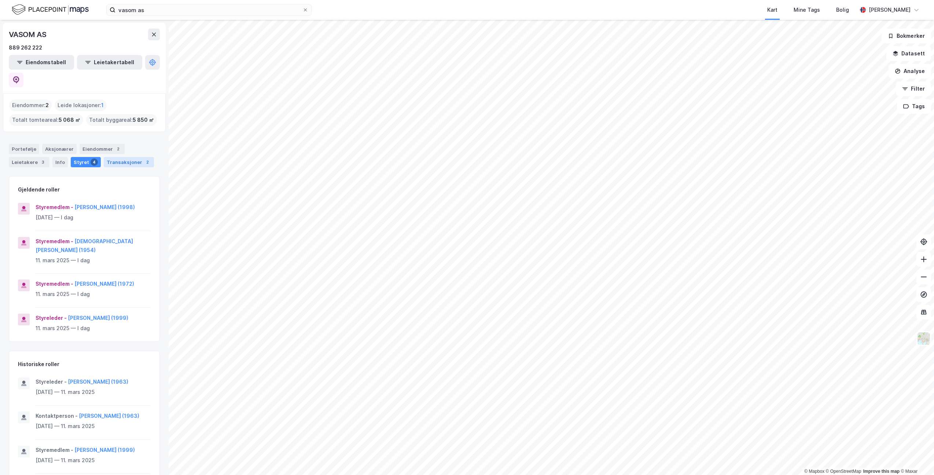
click at [117, 157] on div "Transaksjoner 2" at bounding box center [129, 162] width 50 height 10
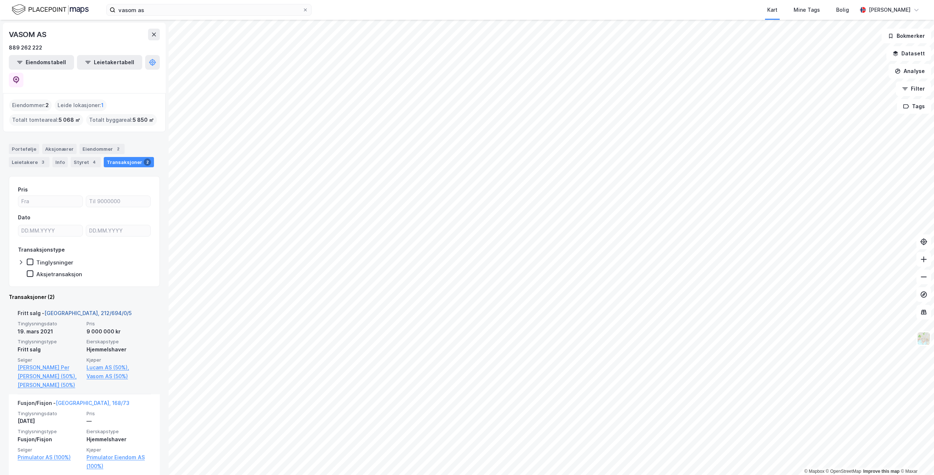
click at [68, 310] on link "[GEOGRAPHIC_DATA], 212/694/0/5" at bounding box center [87, 313] width 87 height 6
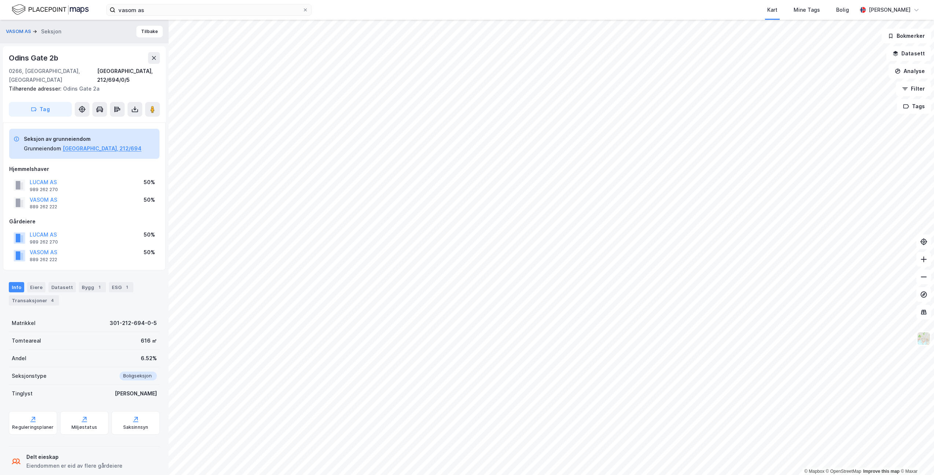
scroll to position [4, 0]
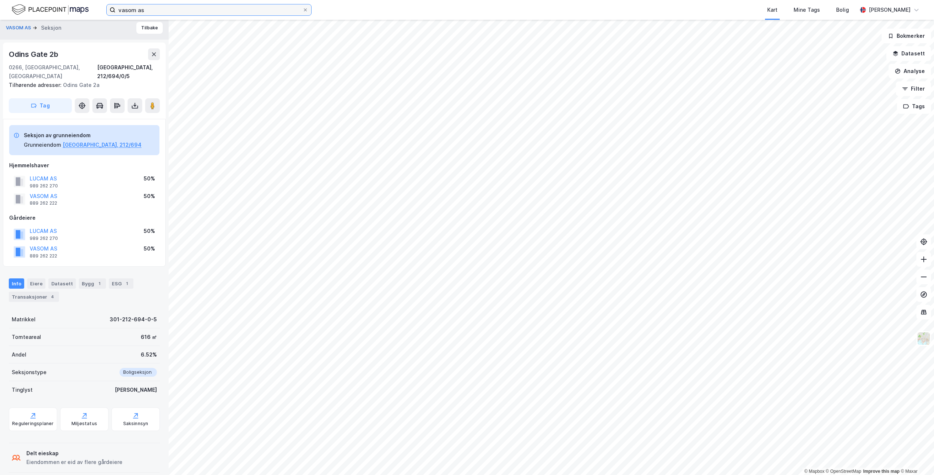
click at [139, 9] on input "vasom as" at bounding box center [209, 9] width 187 height 11
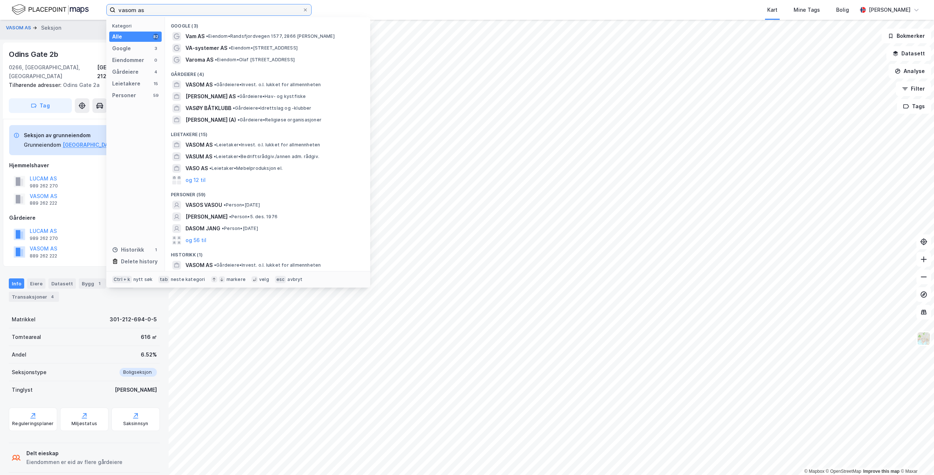
click at [139, 9] on input "vasom as" at bounding box center [209, 9] width 187 height 11
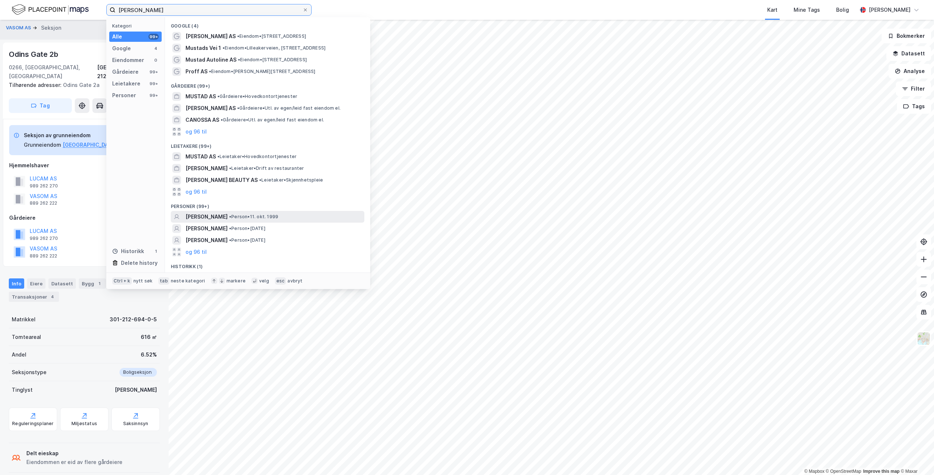
type input "[PERSON_NAME]"
click at [226, 216] on span "[PERSON_NAME]" at bounding box center [207, 216] width 42 height 9
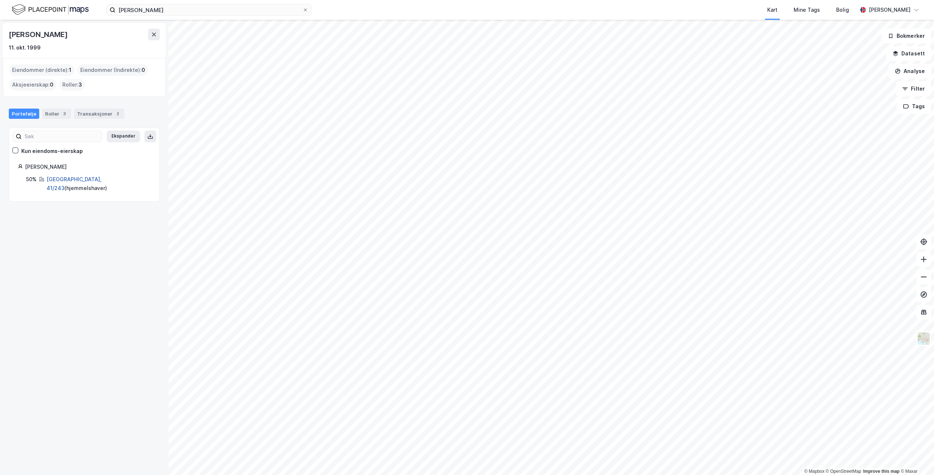
click at [63, 179] on link "[GEOGRAPHIC_DATA], 41/243" at bounding box center [74, 183] width 55 height 15
